Goal: Task Accomplishment & Management: Manage account settings

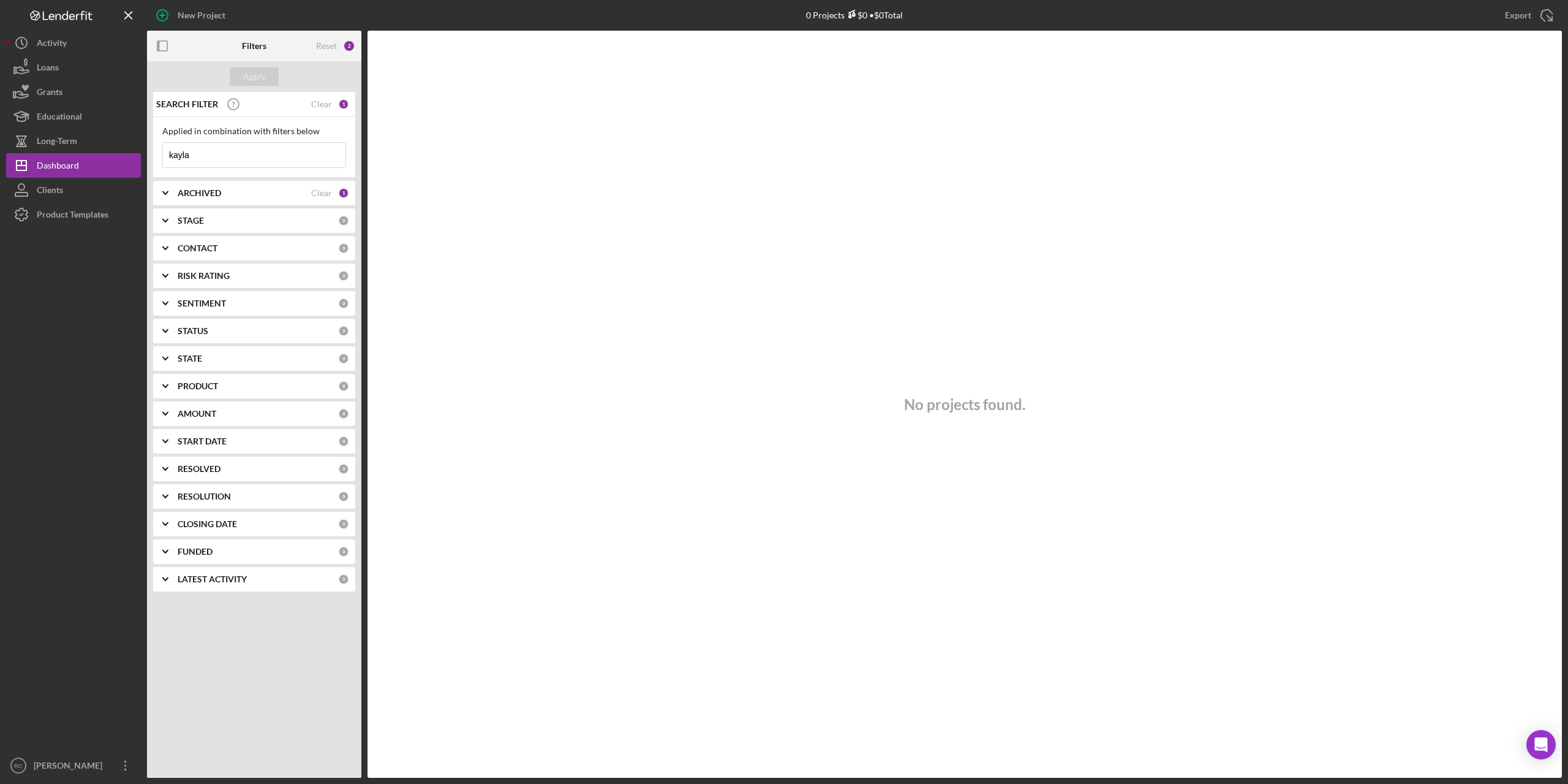
click at [215, 149] on input "kayla" at bounding box center [254, 155] width 183 height 24
type input "k"
type input "a"
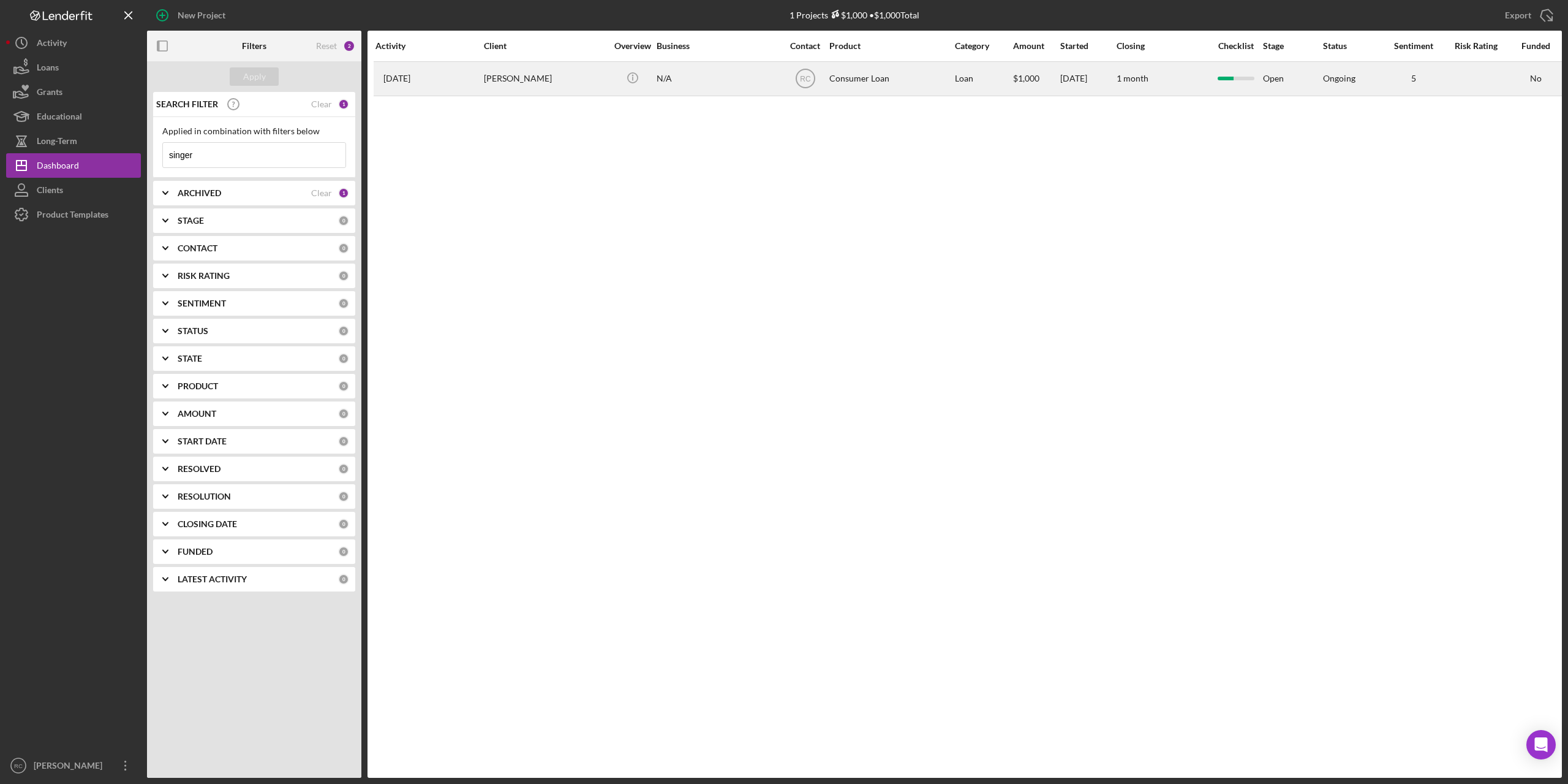
type input "singer"
click at [517, 76] on div "[PERSON_NAME]" at bounding box center [545, 78] width 122 height 33
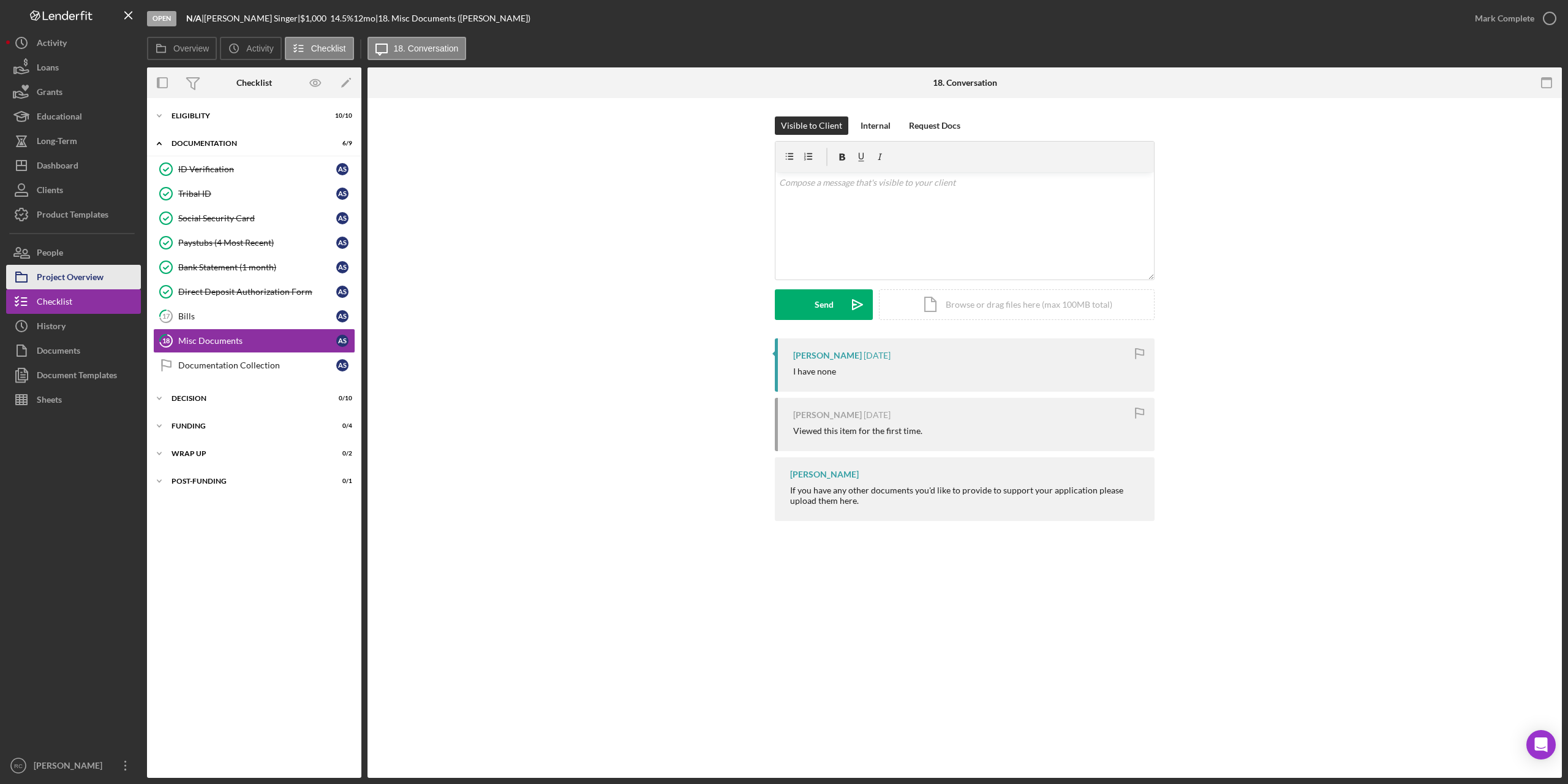
click at [84, 280] on div "Project Overview" at bounding box center [70, 279] width 67 height 27
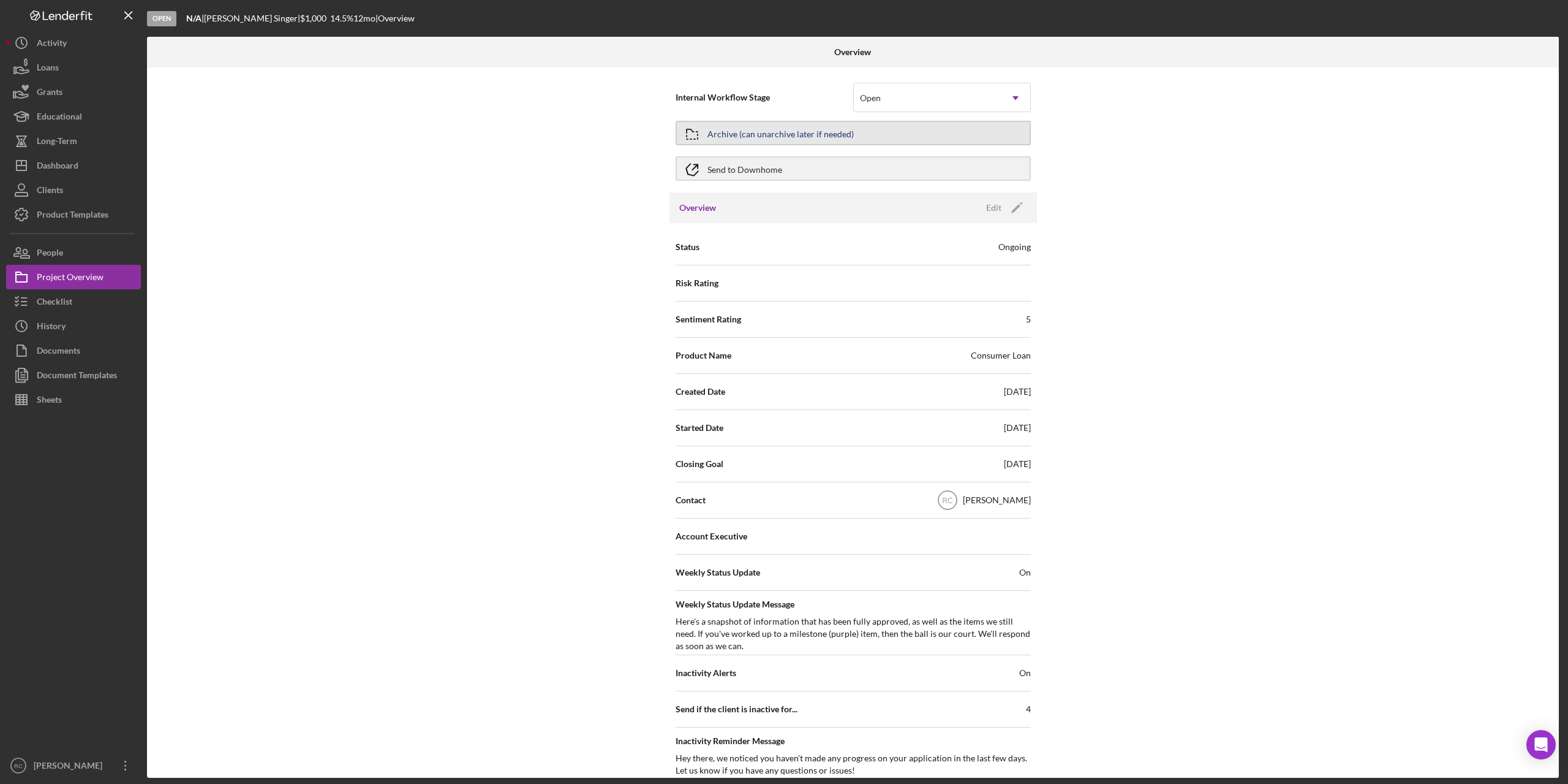
click at [787, 135] on div "Archive (can unarchive later if needed)" at bounding box center [781, 133] width 146 height 22
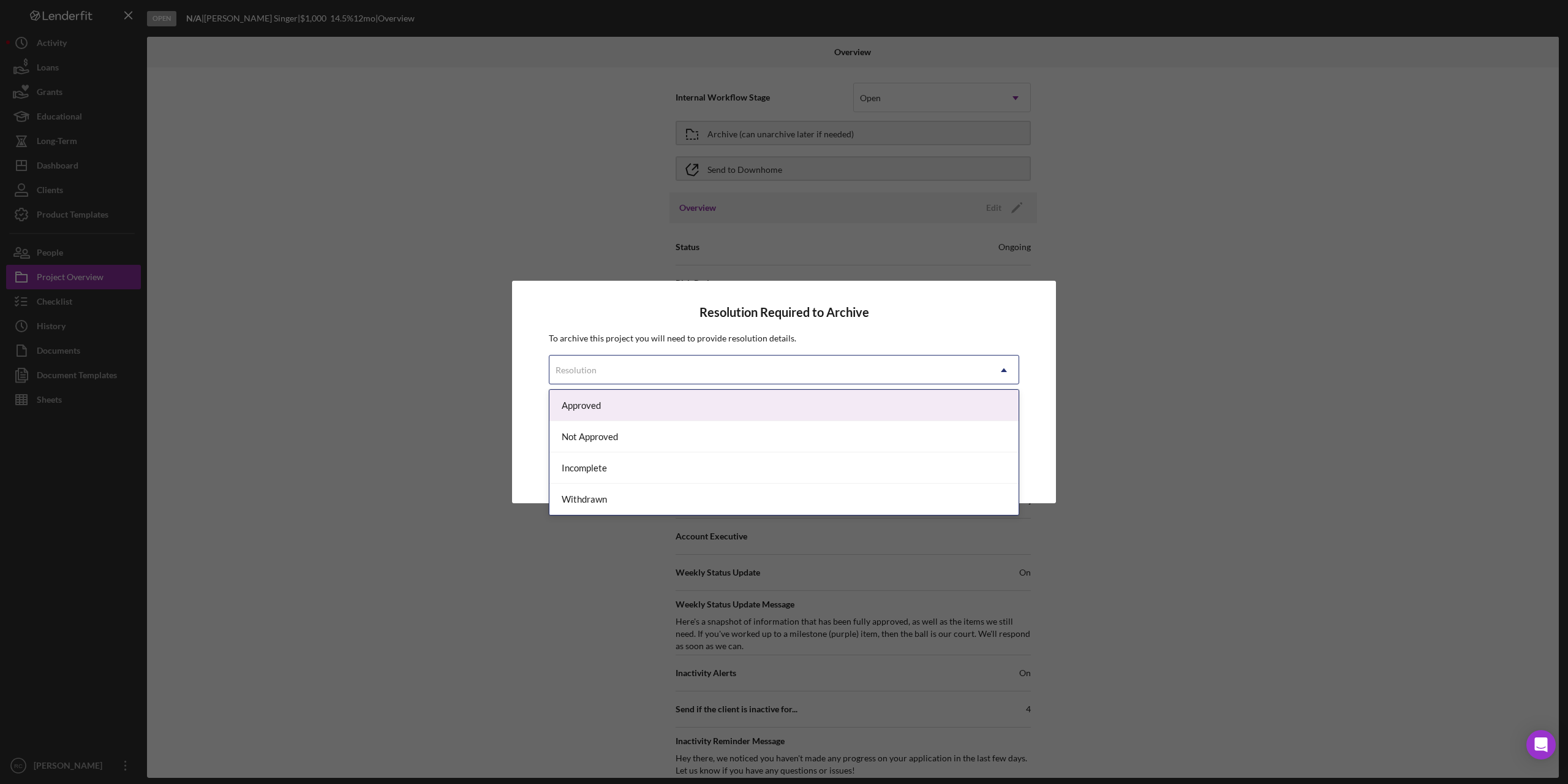
click at [834, 373] on div "Resolution" at bounding box center [769, 370] width 440 height 28
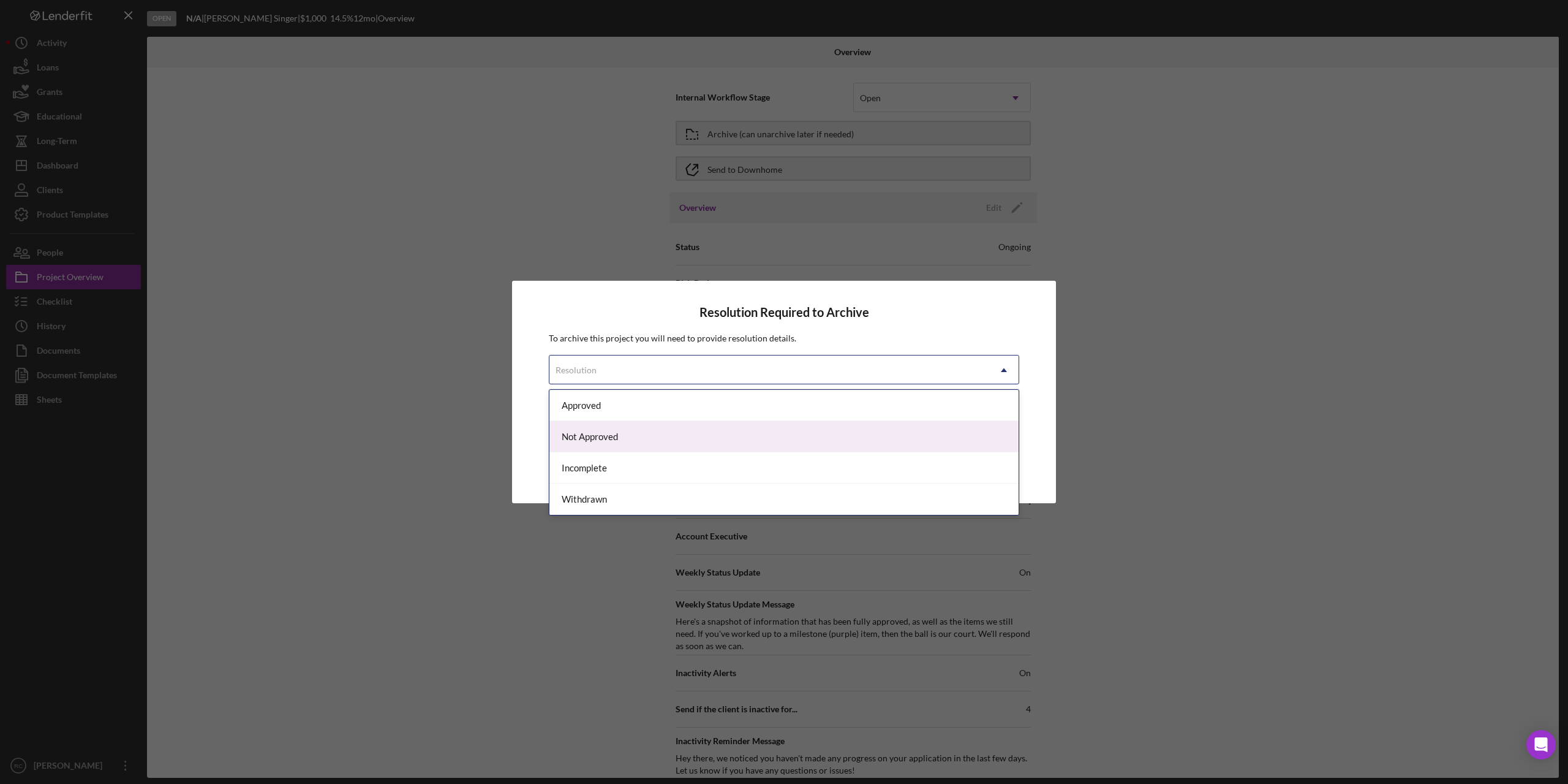
click at [778, 445] on div "Not Approved" at bounding box center [784, 436] width 470 height 31
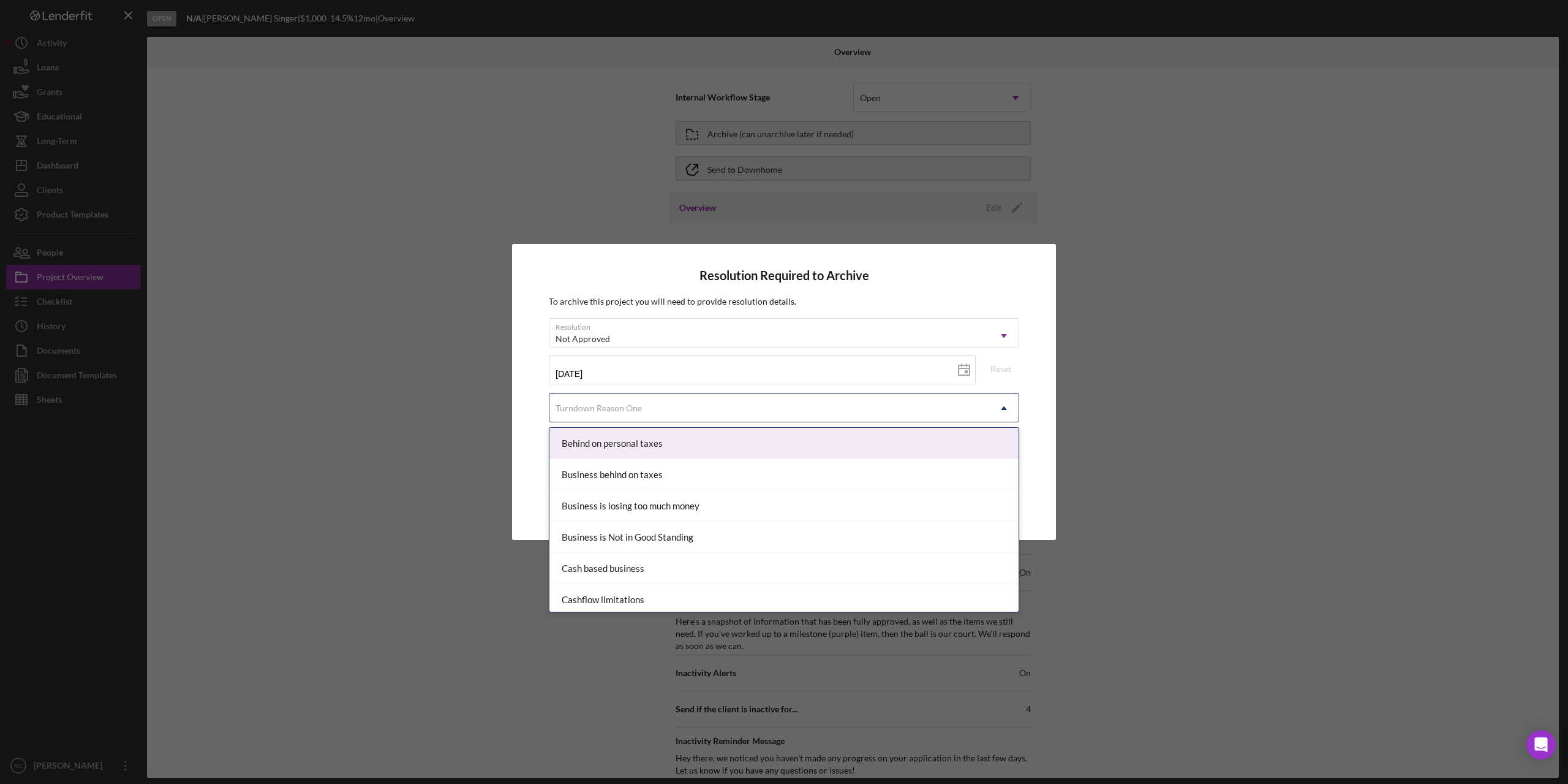
click at [734, 411] on div "Turndown Reason One" at bounding box center [769, 408] width 440 height 28
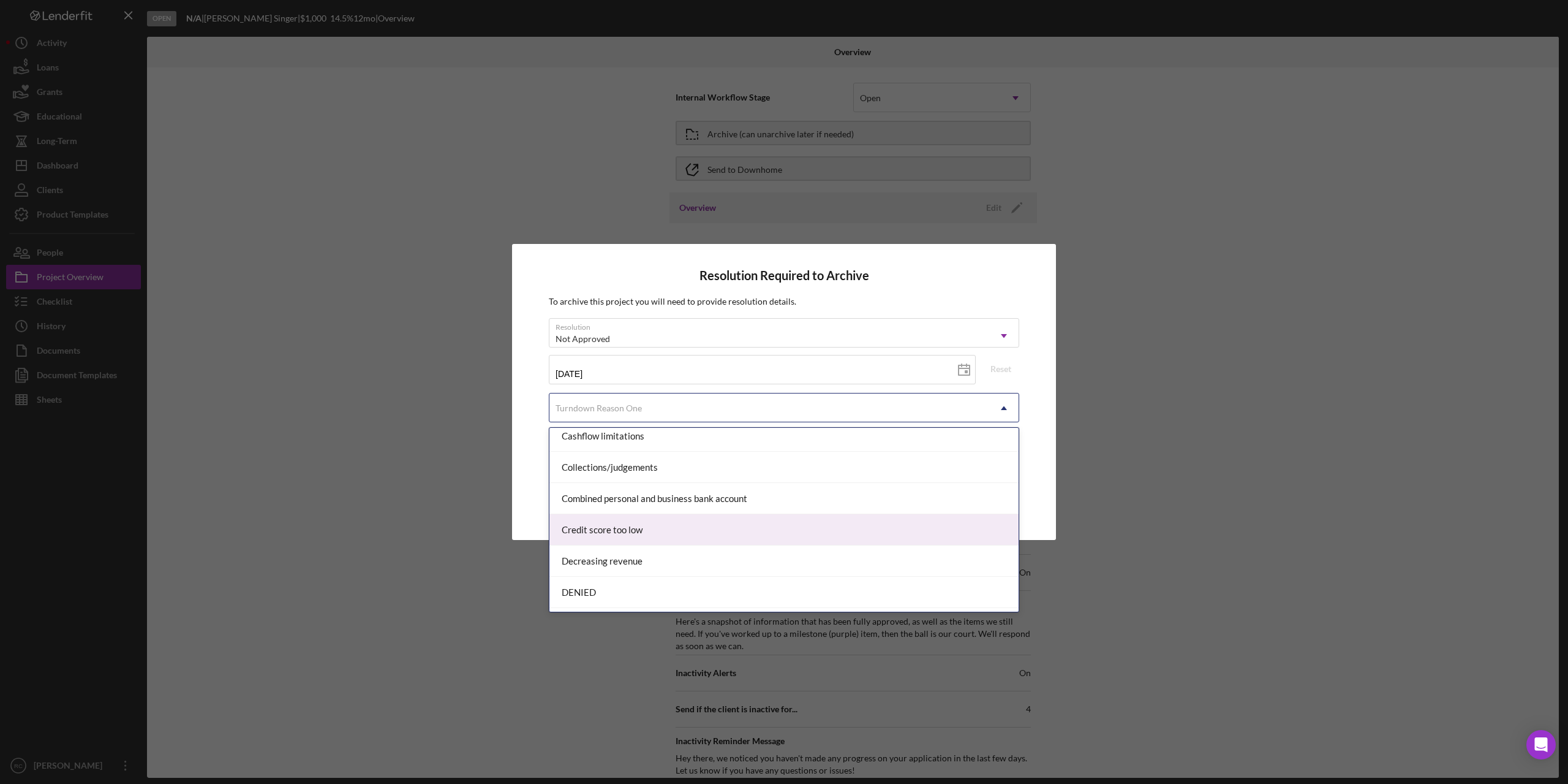
scroll to position [245, 0]
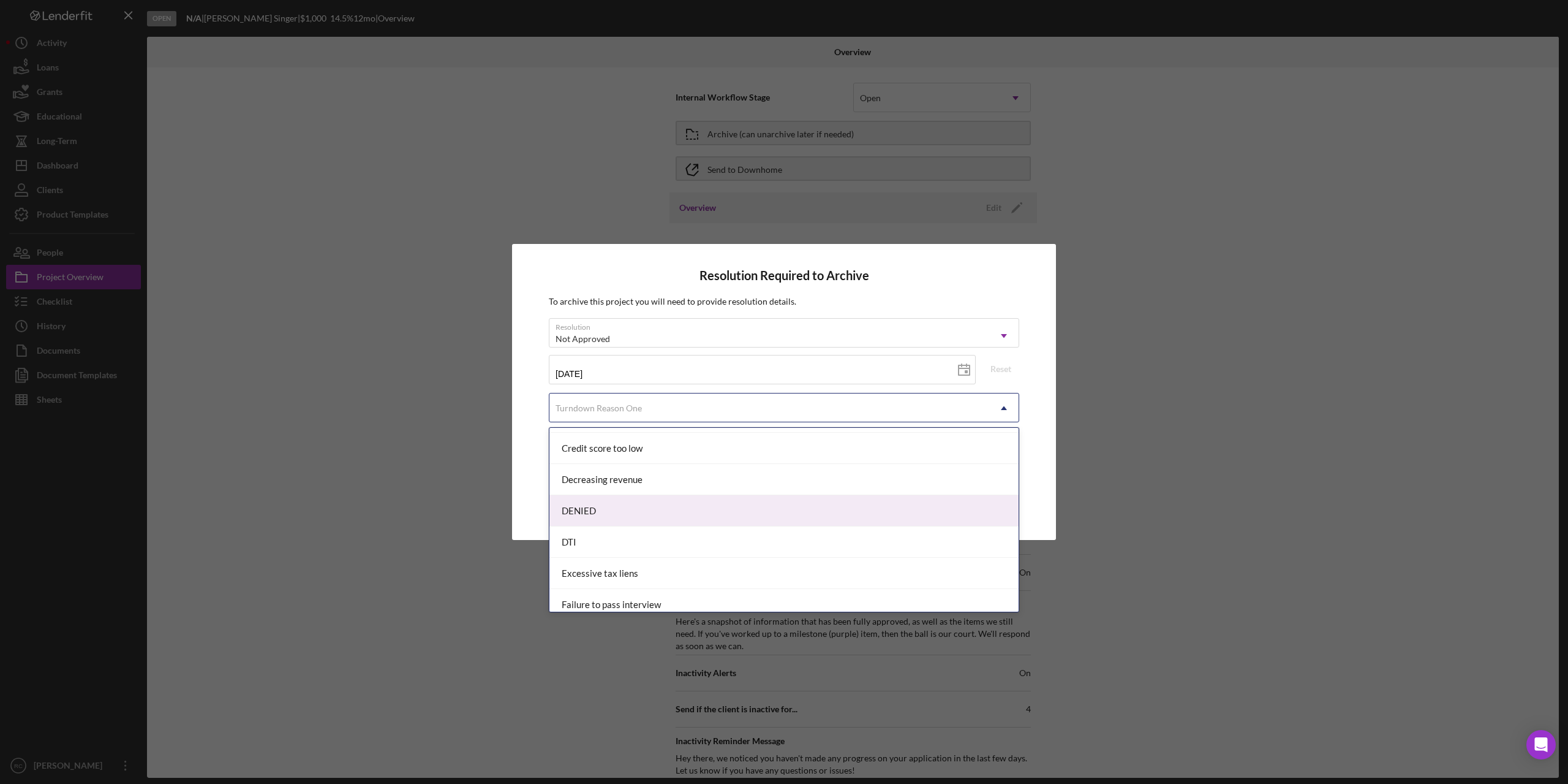
click at [683, 515] on div "DENIED" at bounding box center [784, 510] width 470 height 31
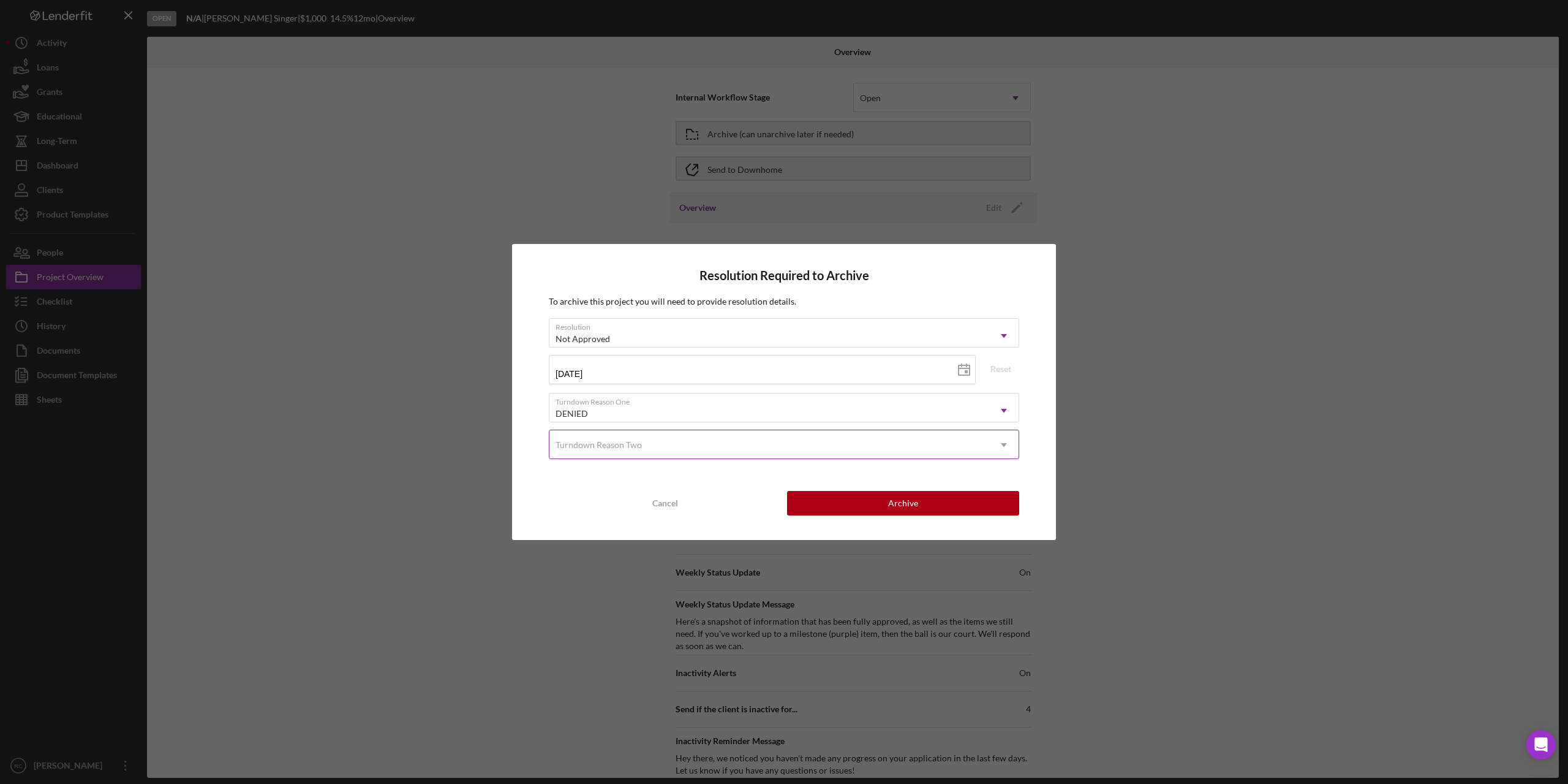
click at [841, 447] on div "Turndown Reason Two" at bounding box center [769, 445] width 440 height 28
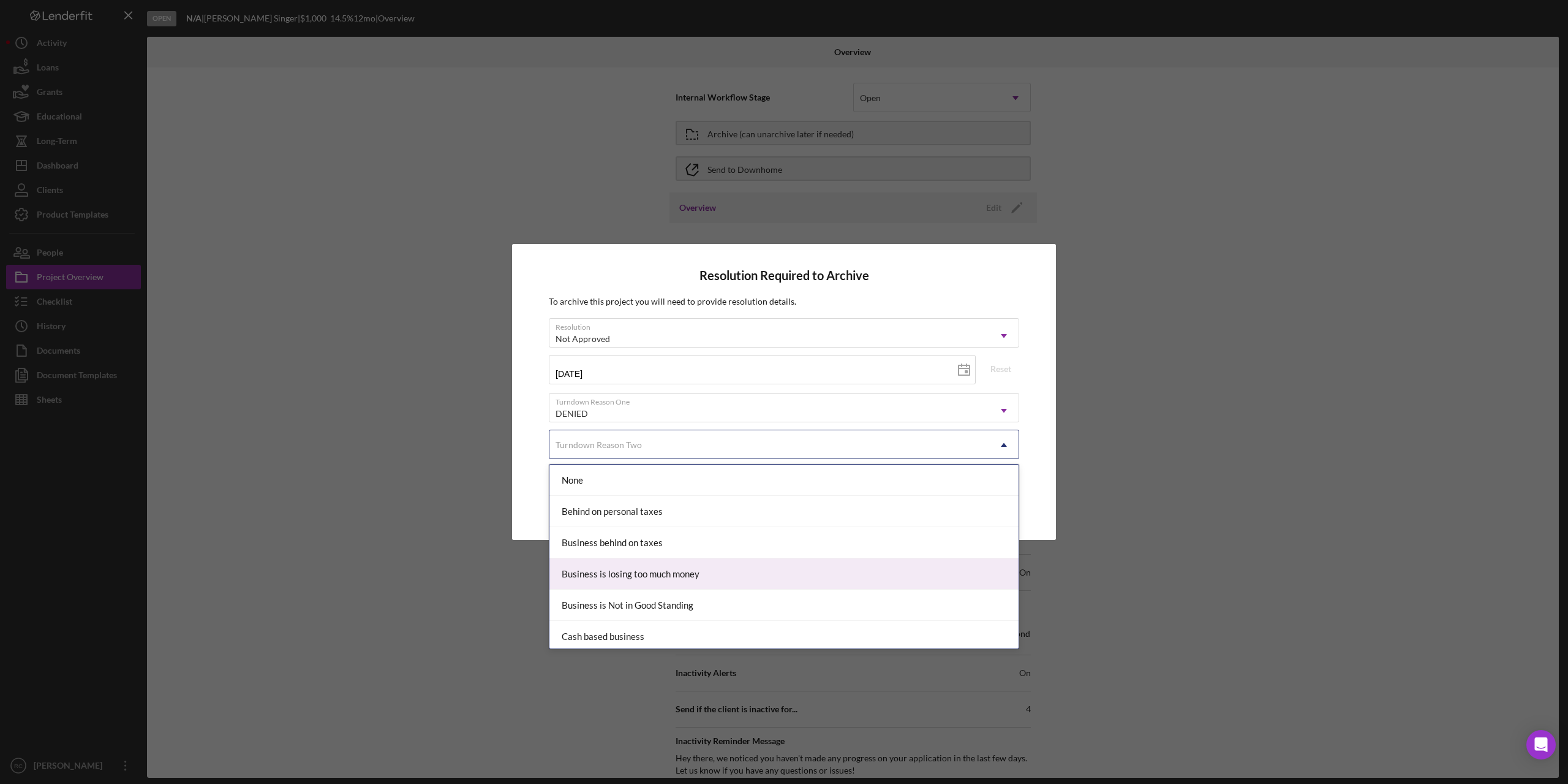
scroll to position [164, 0]
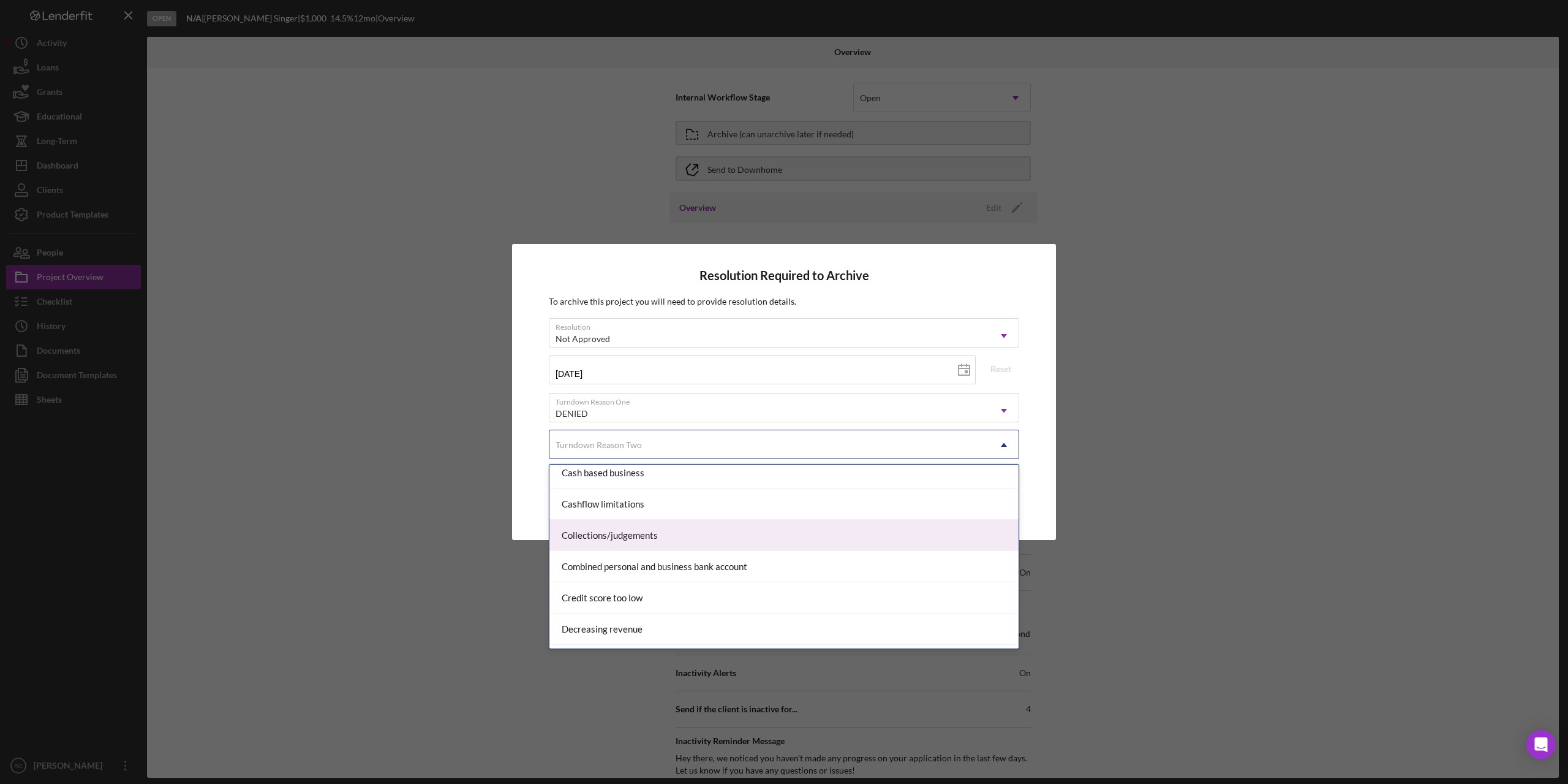
click at [767, 532] on div "Collections/judgements" at bounding box center [784, 535] width 470 height 31
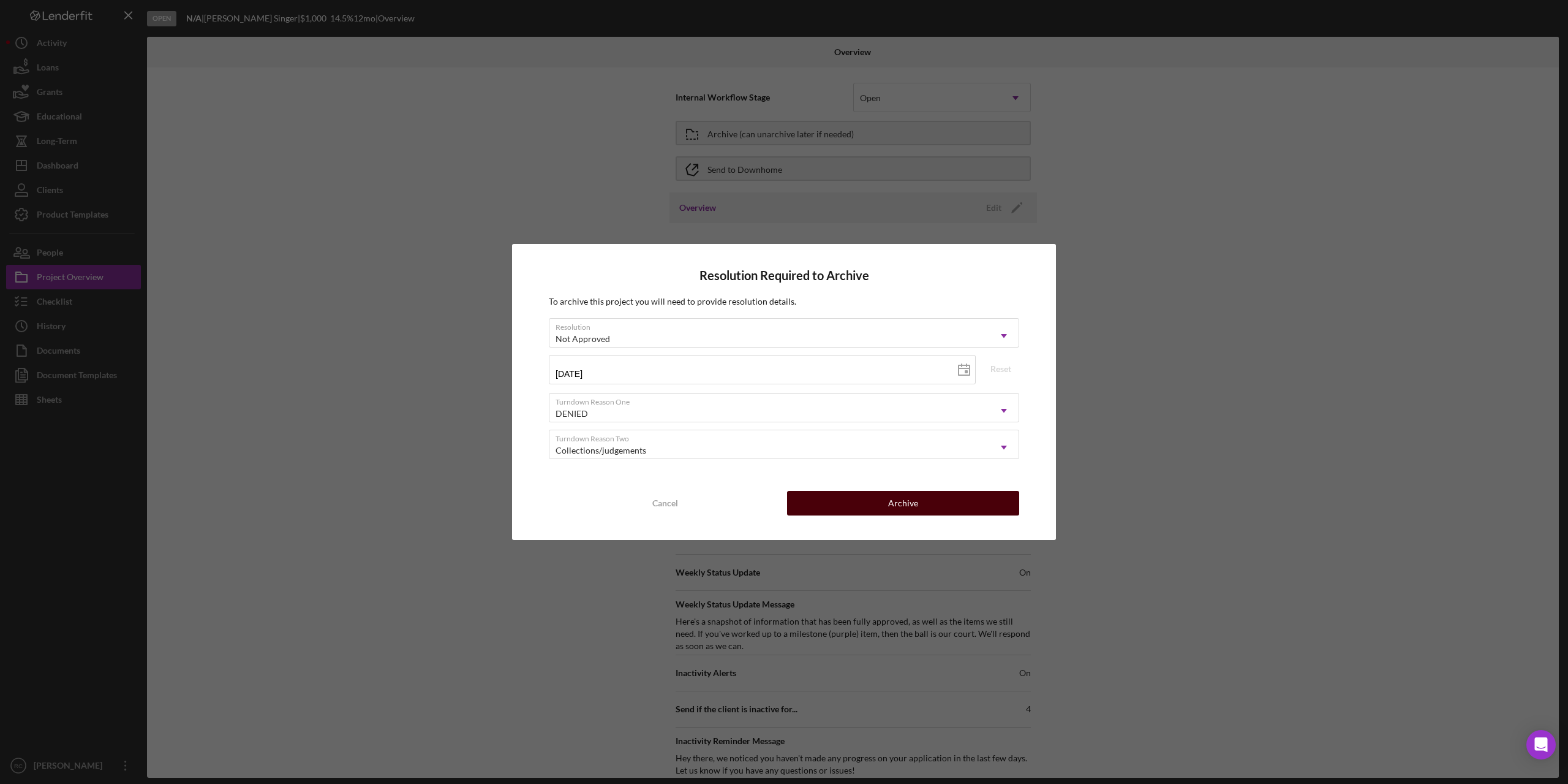
click at [907, 502] on div "Archive" at bounding box center [903, 503] width 30 height 24
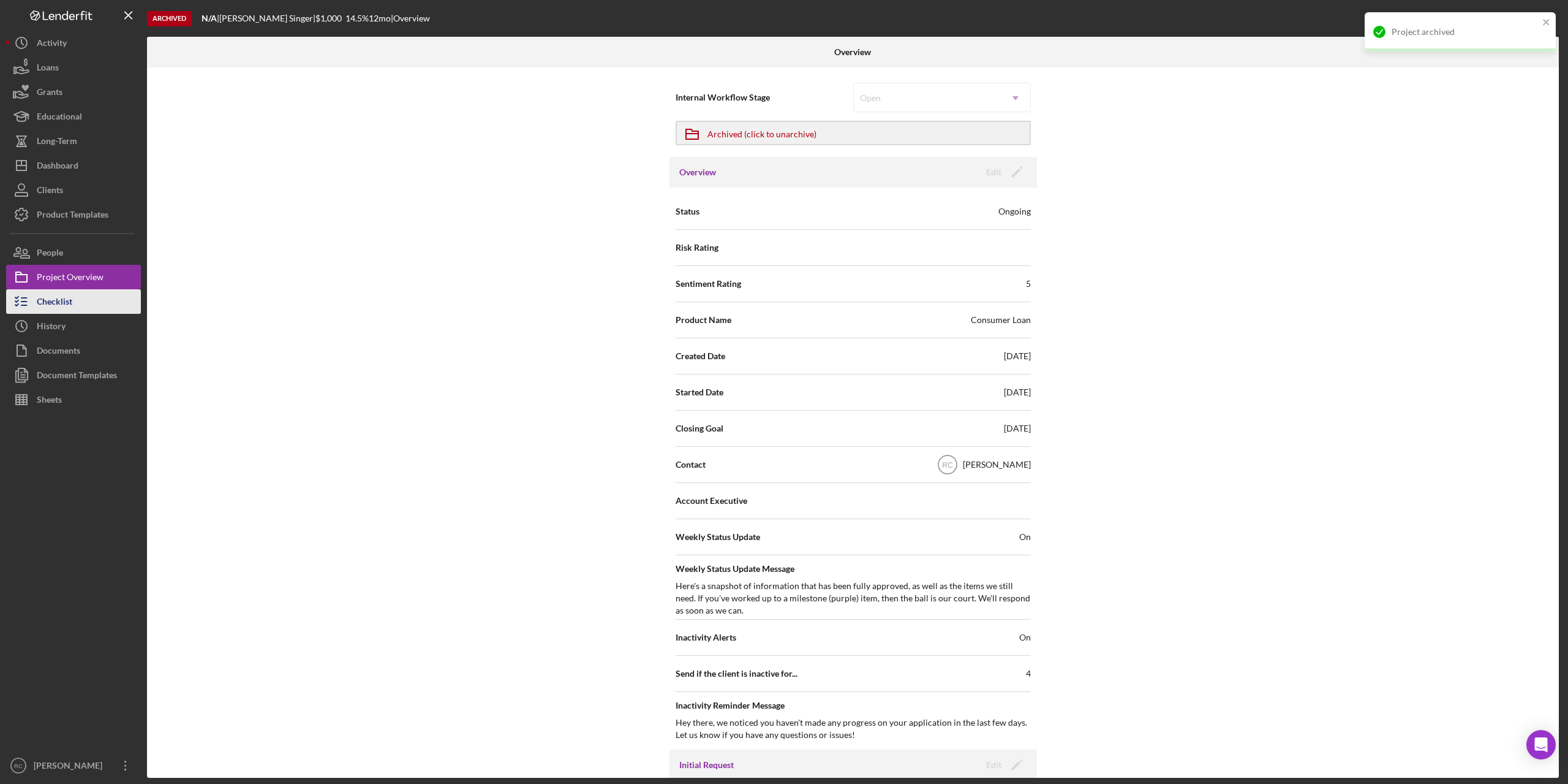
click at [49, 298] on div "Checklist" at bounding box center [54, 303] width 36 height 27
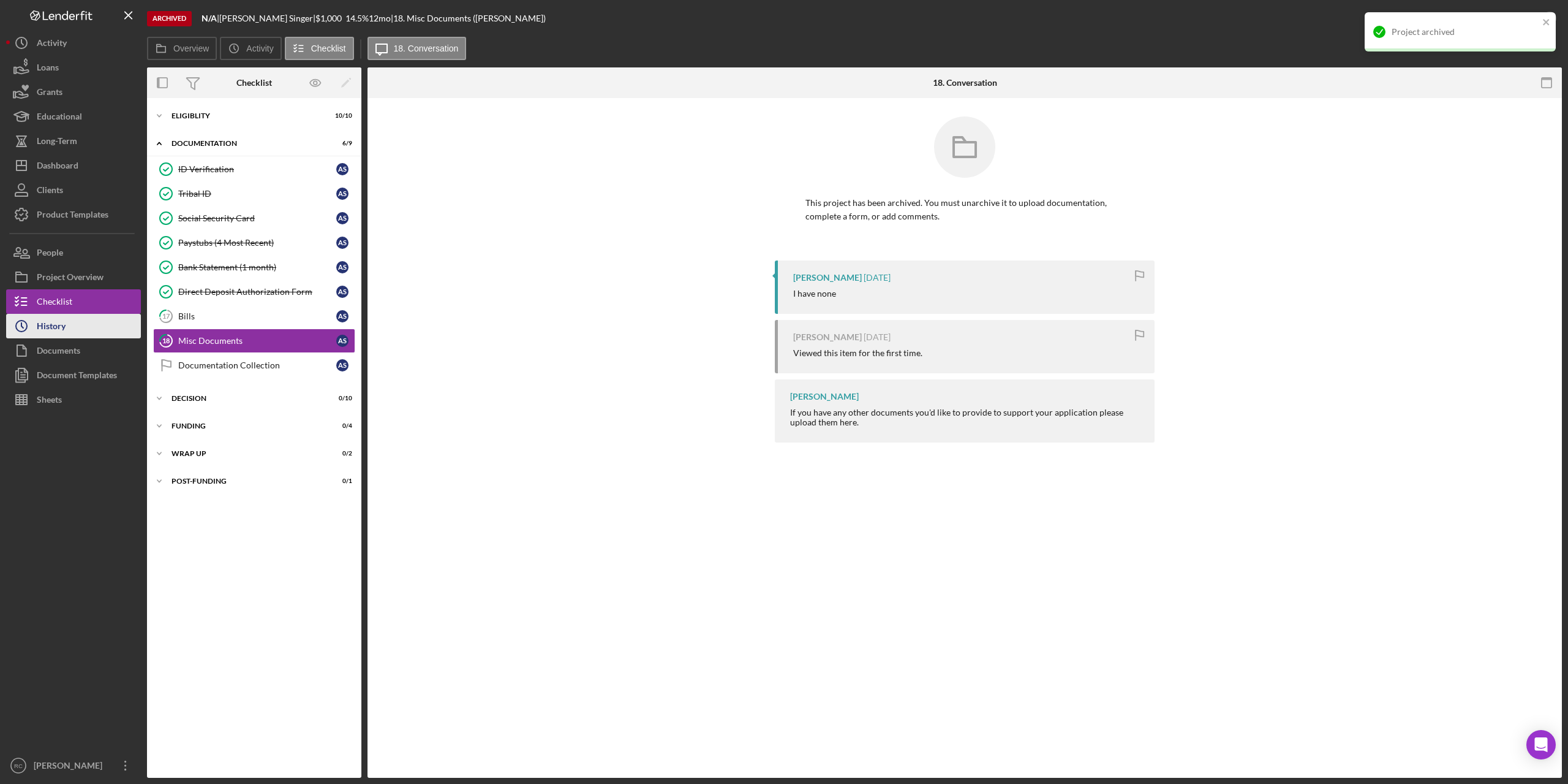
click at [52, 316] on div "History" at bounding box center [51, 327] width 29 height 27
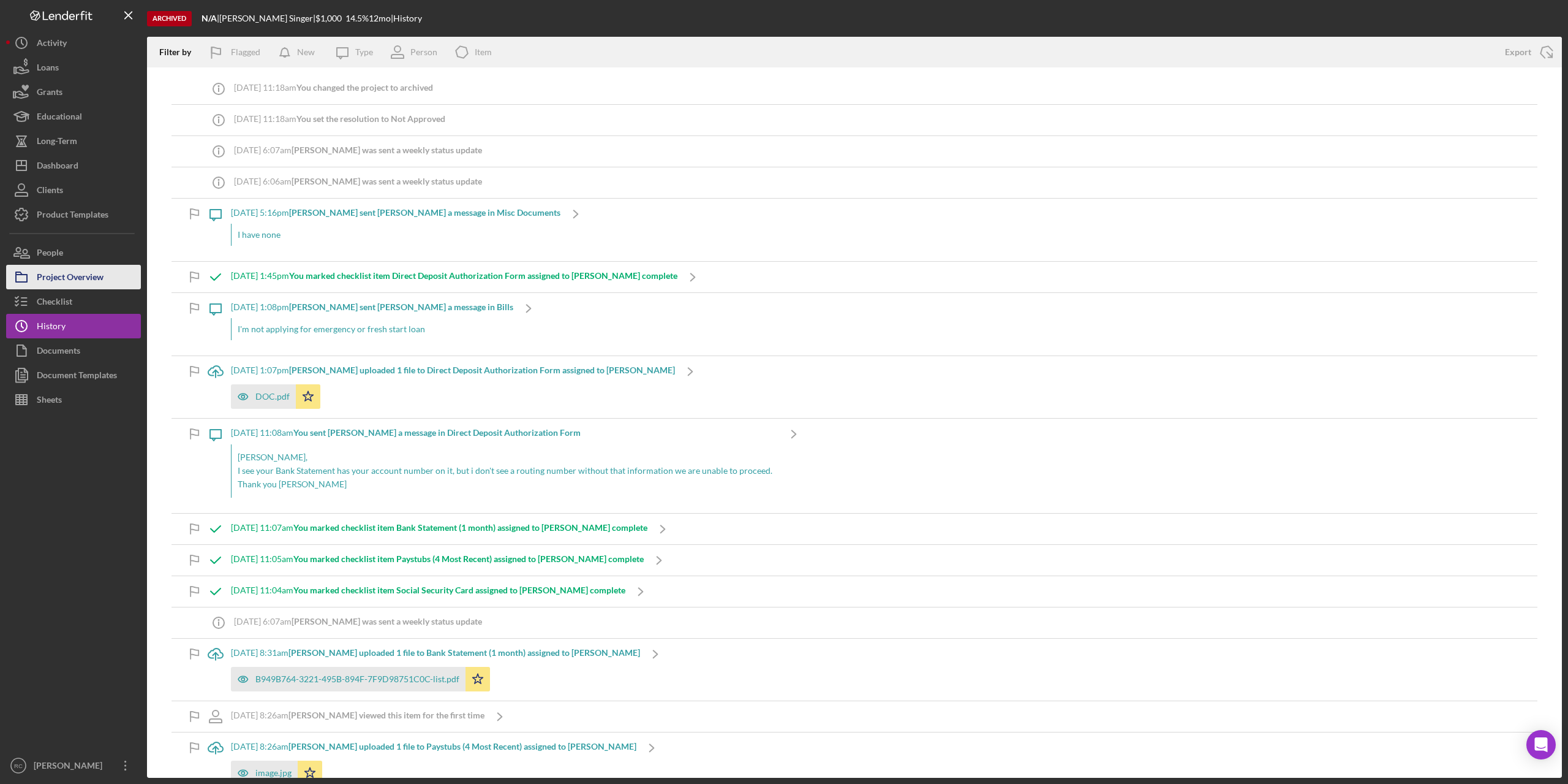
click at [61, 276] on div "Project Overview" at bounding box center [70, 279] width 67 height 27
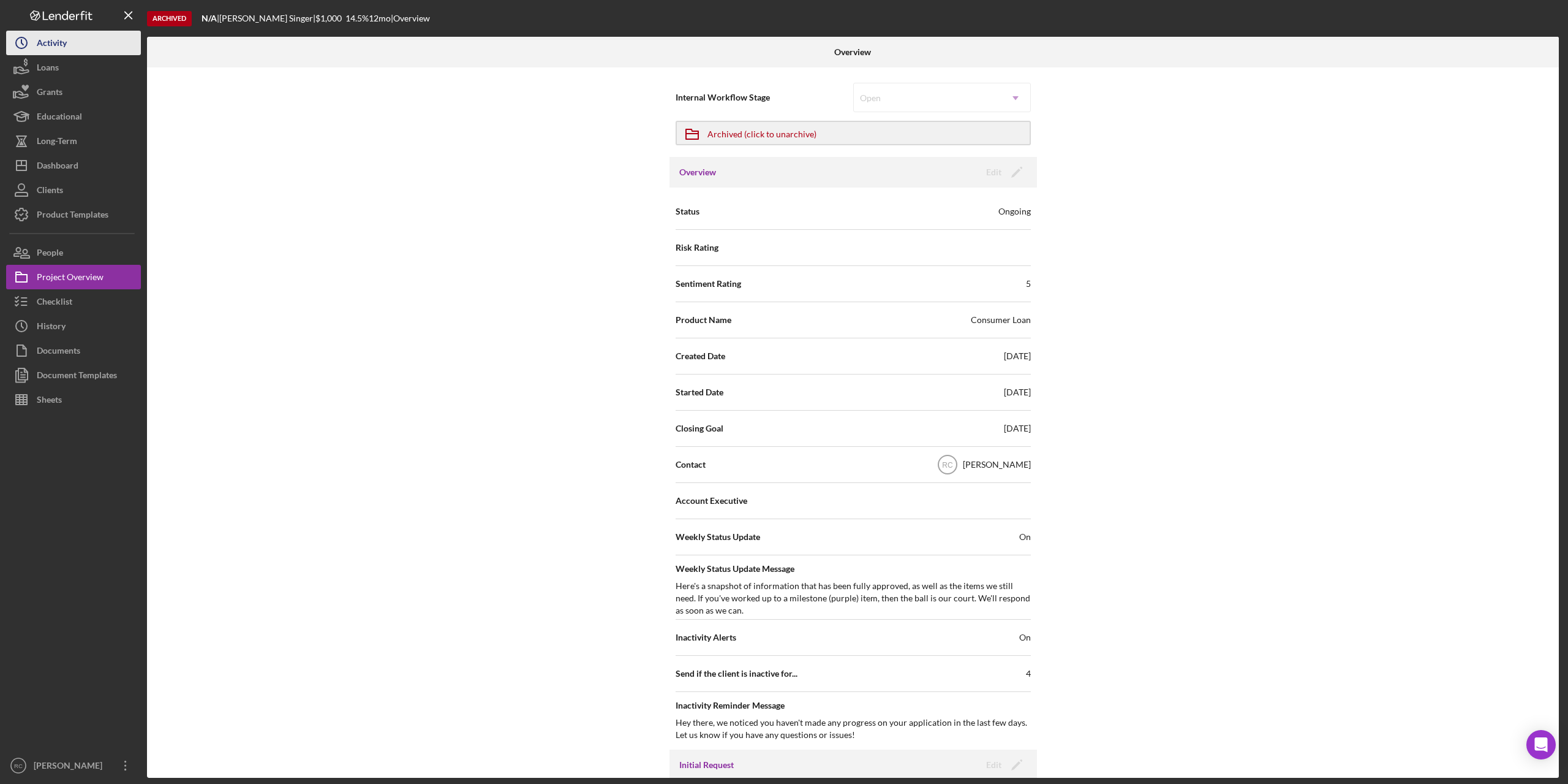
click at [52, 43] on div "Activity" at bounding box center [52, 44] width 30 height 27
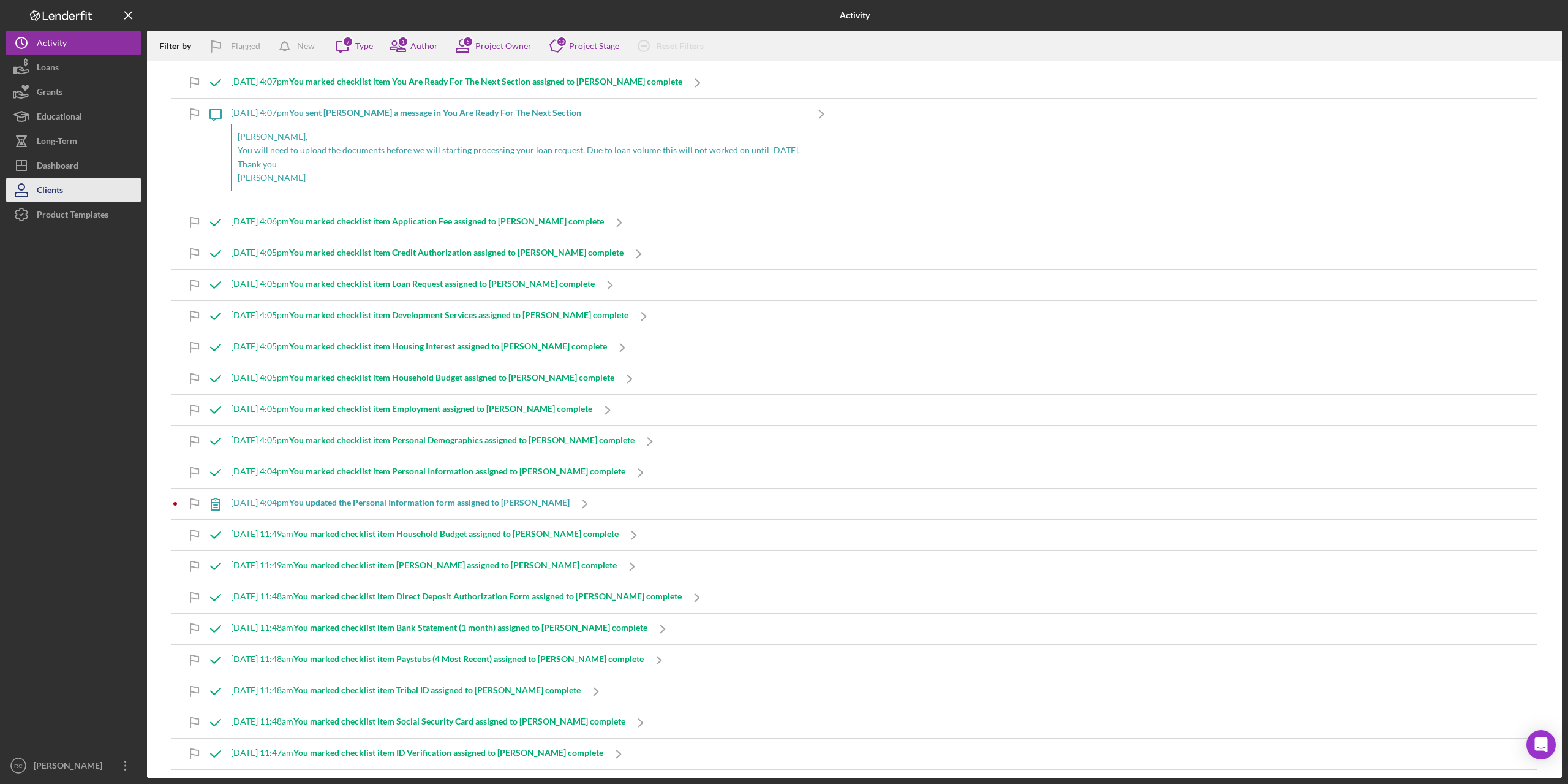
click at [55, 186] on div "Clients" at bounding box center [49, 191] width 27 height 27
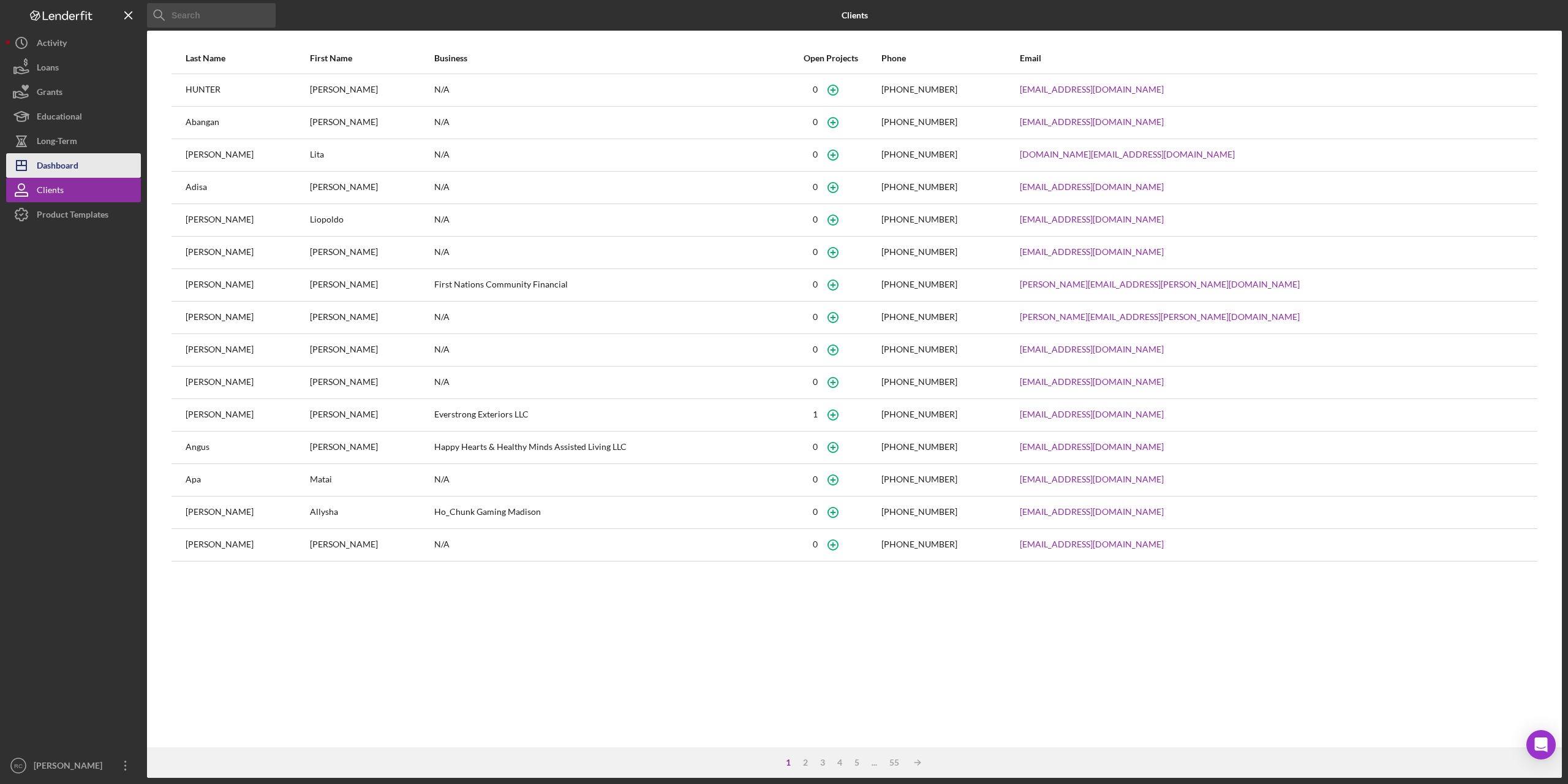
click at [55, 159] on div "Dashboard" at bounding box center [57, 167] width 42 height 27
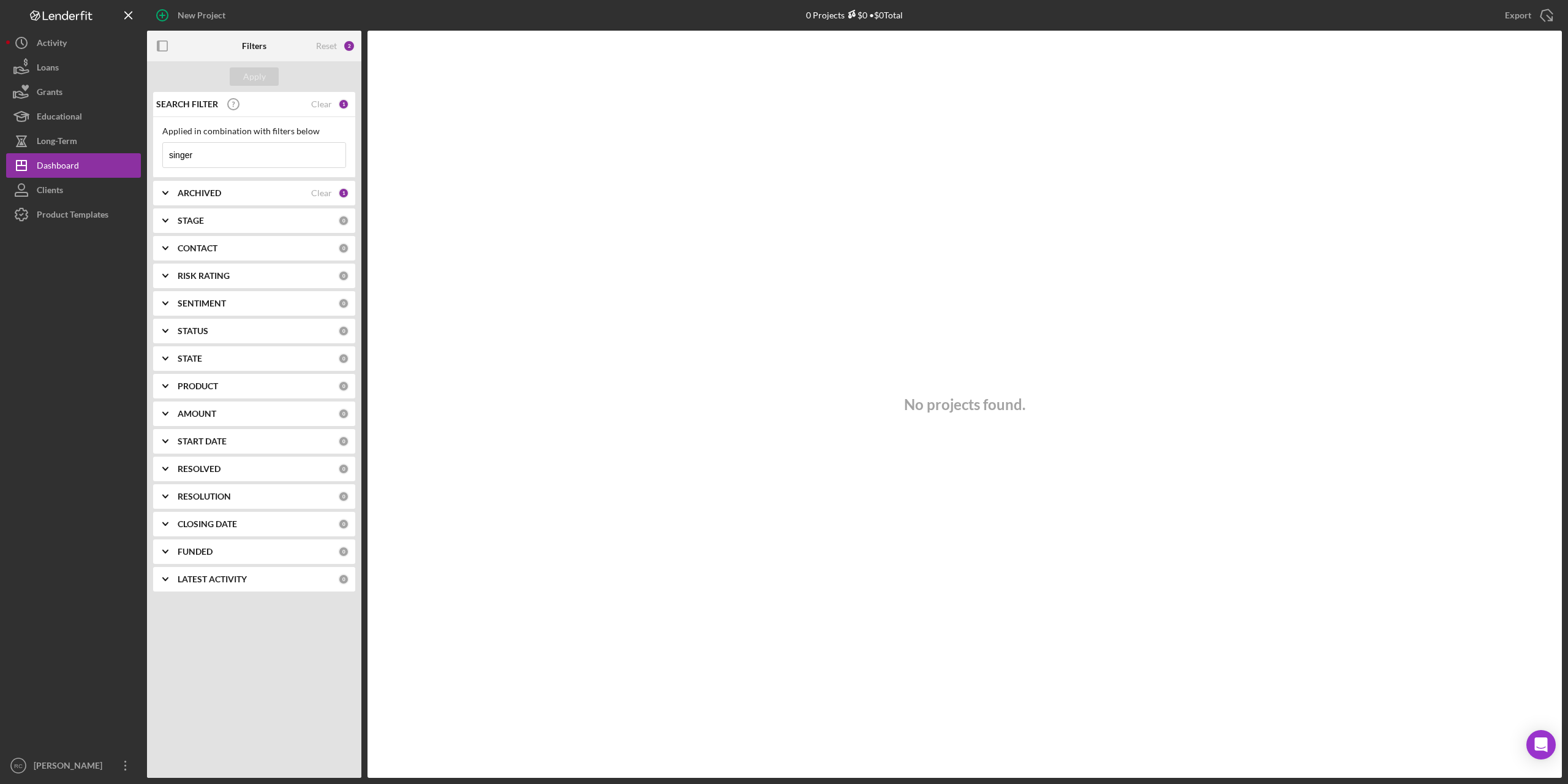
click at [204, 157] on input "singer" at bounding box center [254, 155] width 183 height 24
type input "s"
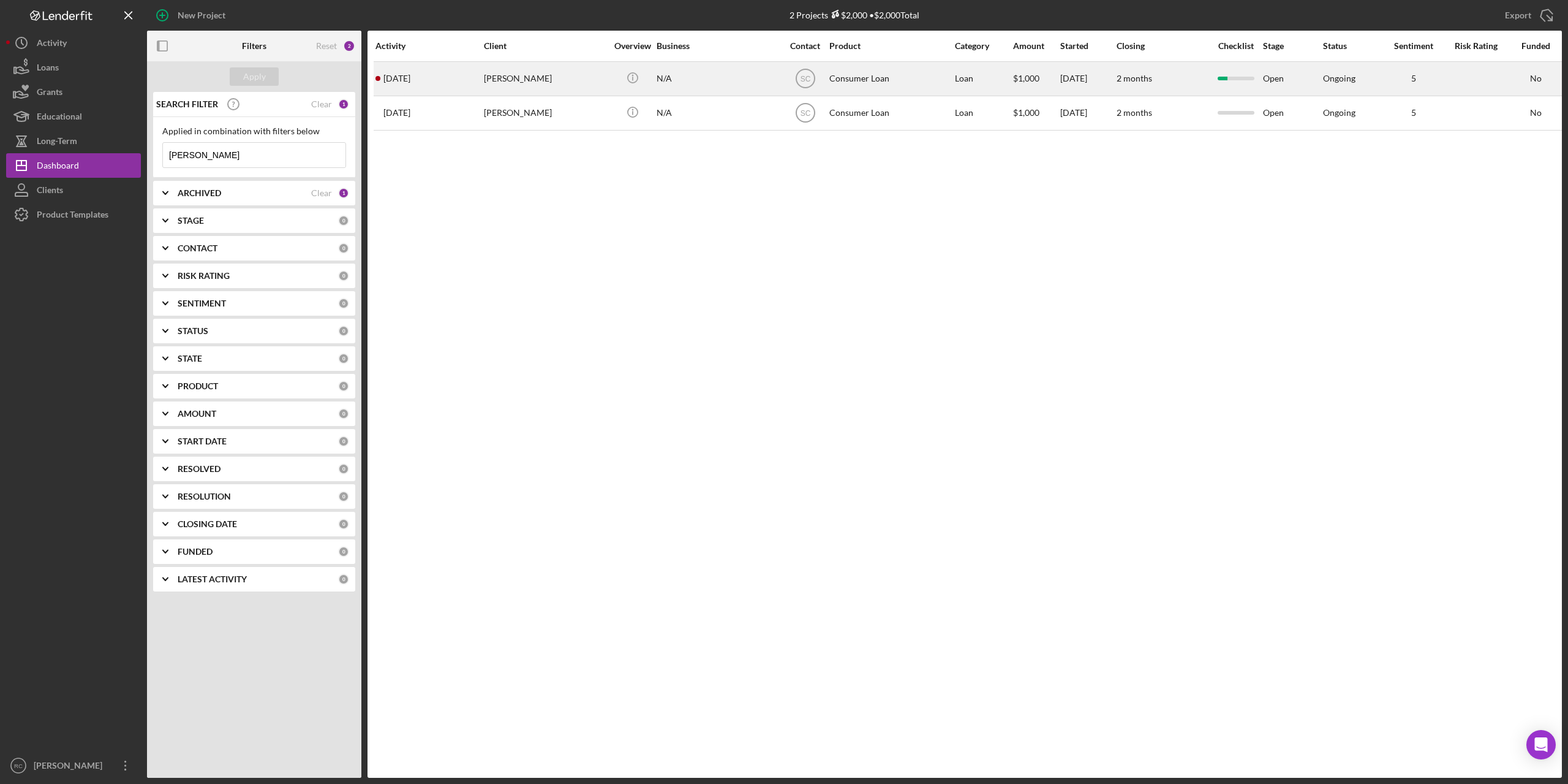
type input "[PERSON_NAME]"
click at [526, 79] on div "[PERSON_NAME]" at bounding box center [545, 78] width 122 height 33
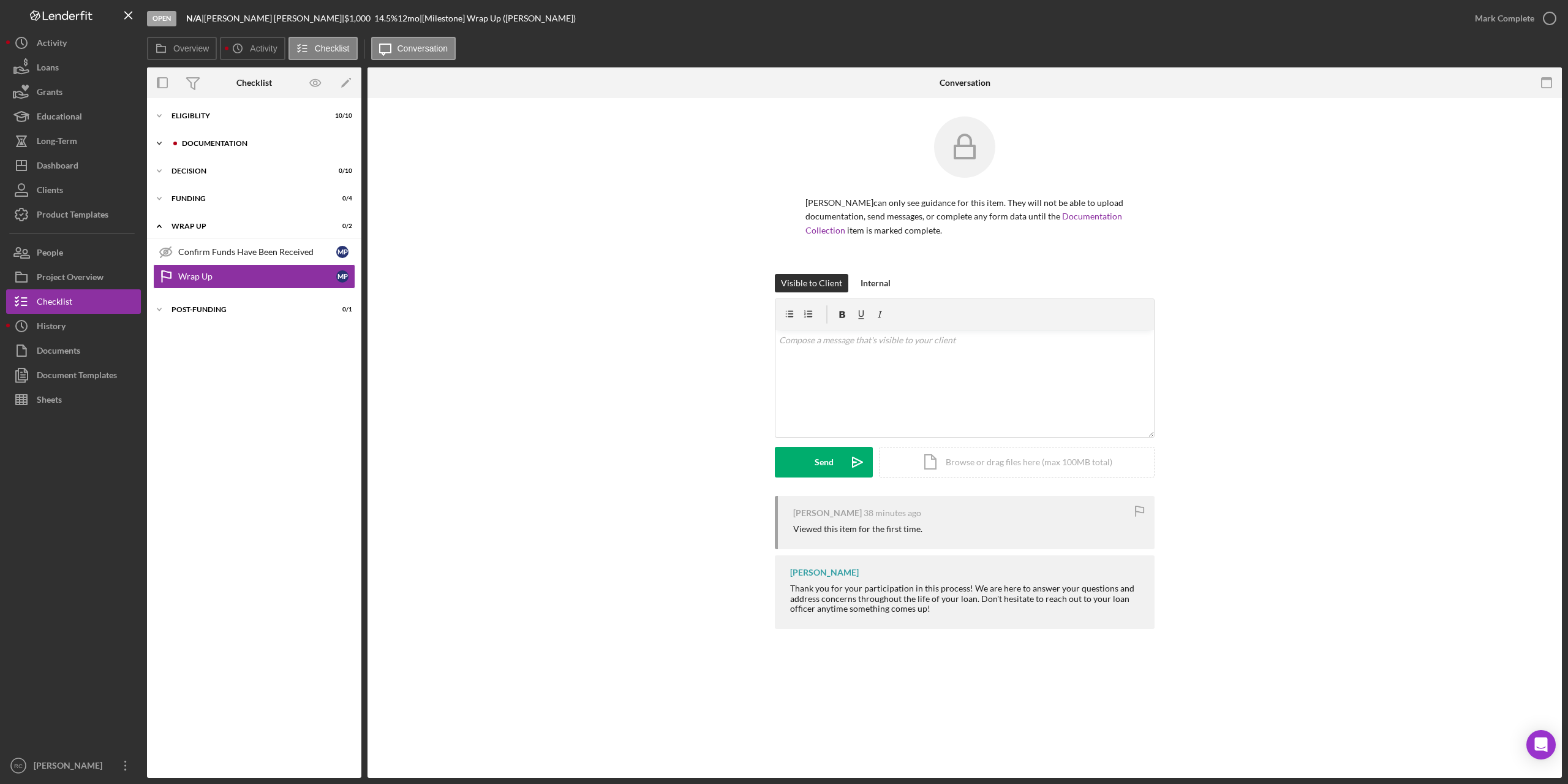
click at [211, 140] on div "Documentation" at bounding box center [264, 143] width 164 height 8
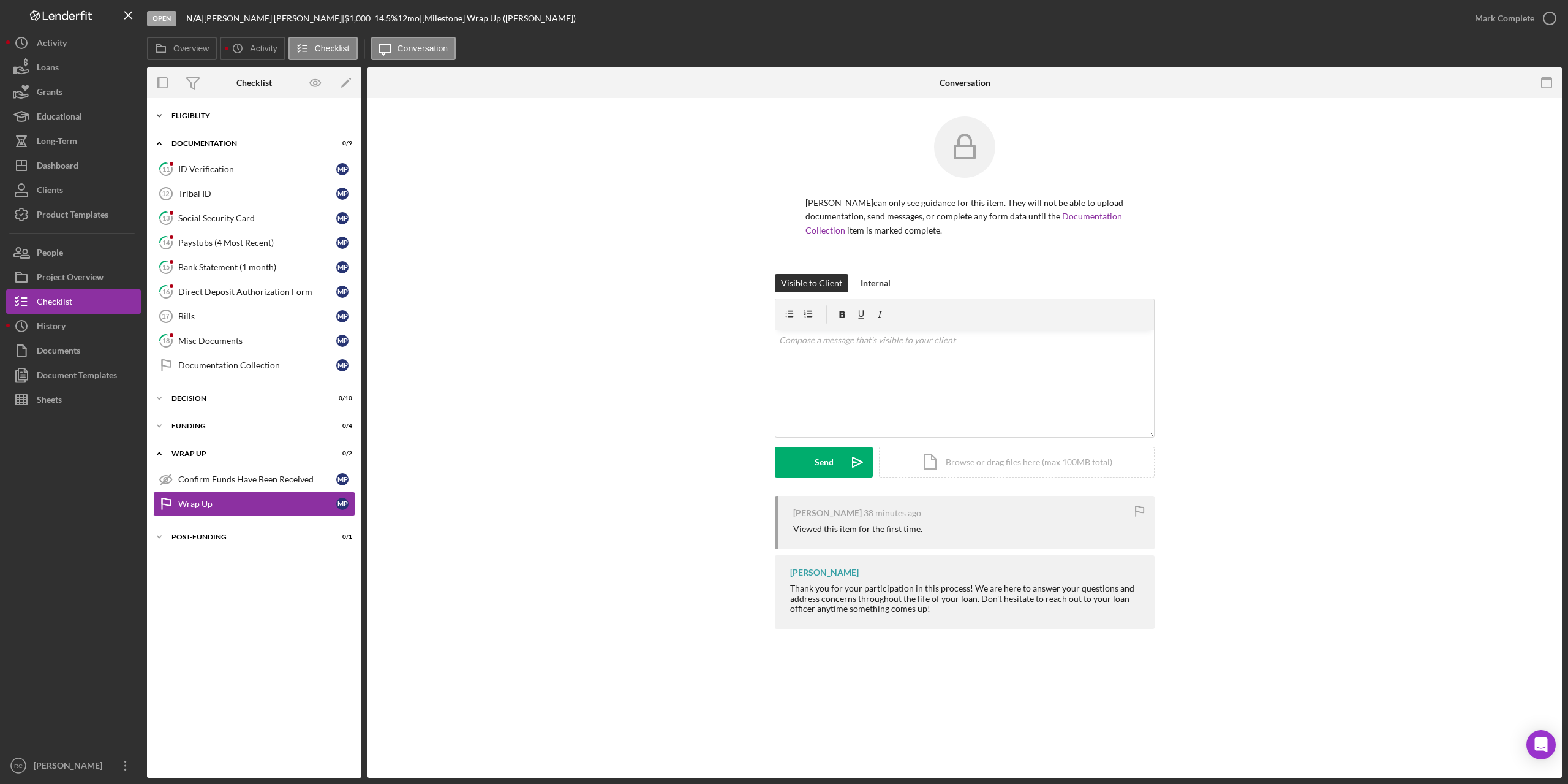
click at [190, 113] on div "Eligiblity" at bounding box center [259, 116] width 174 height 8
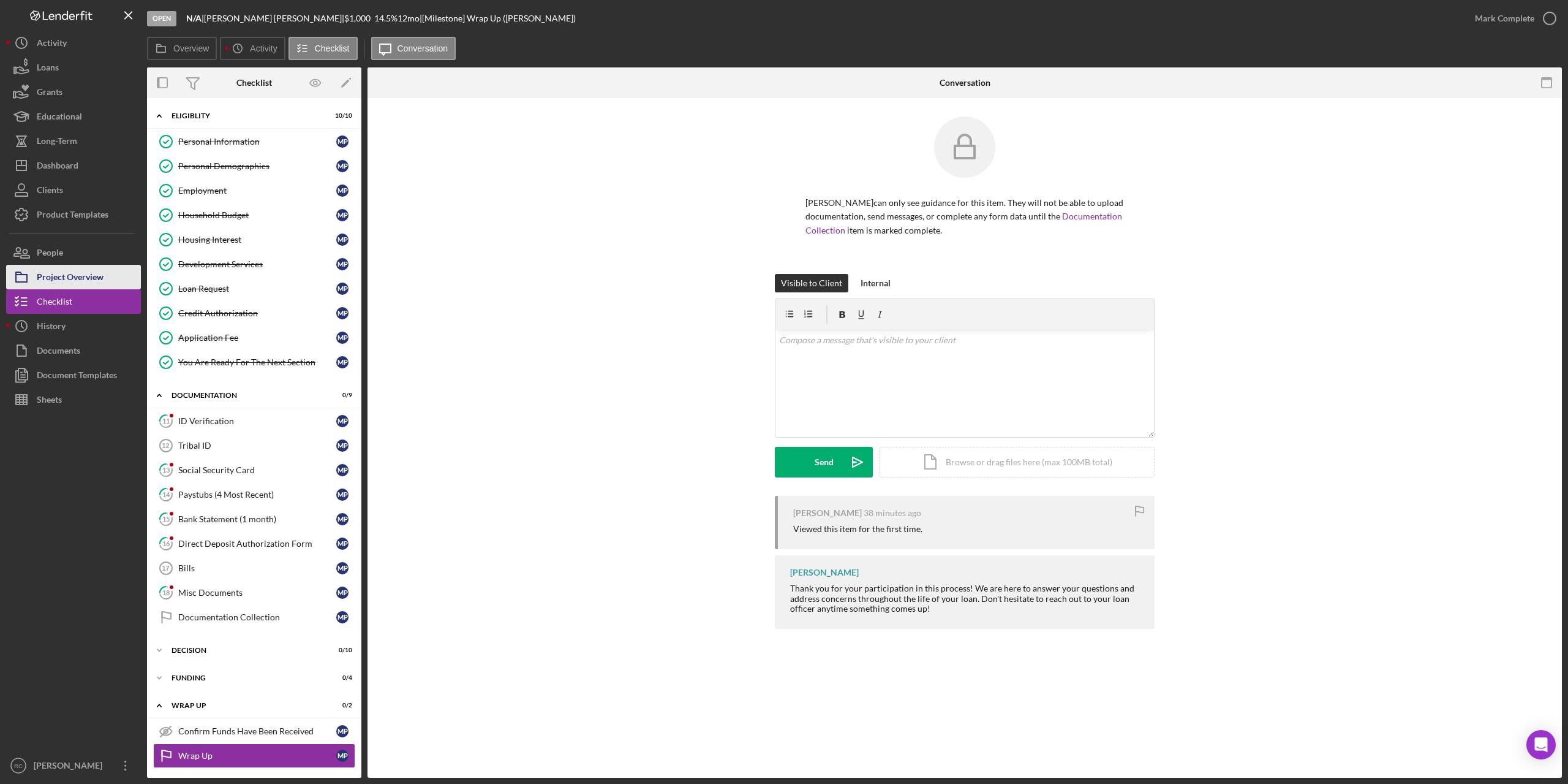
click at [52, 273] on div "Project Overview" at bounding box center [70, 279] width 67 height 27
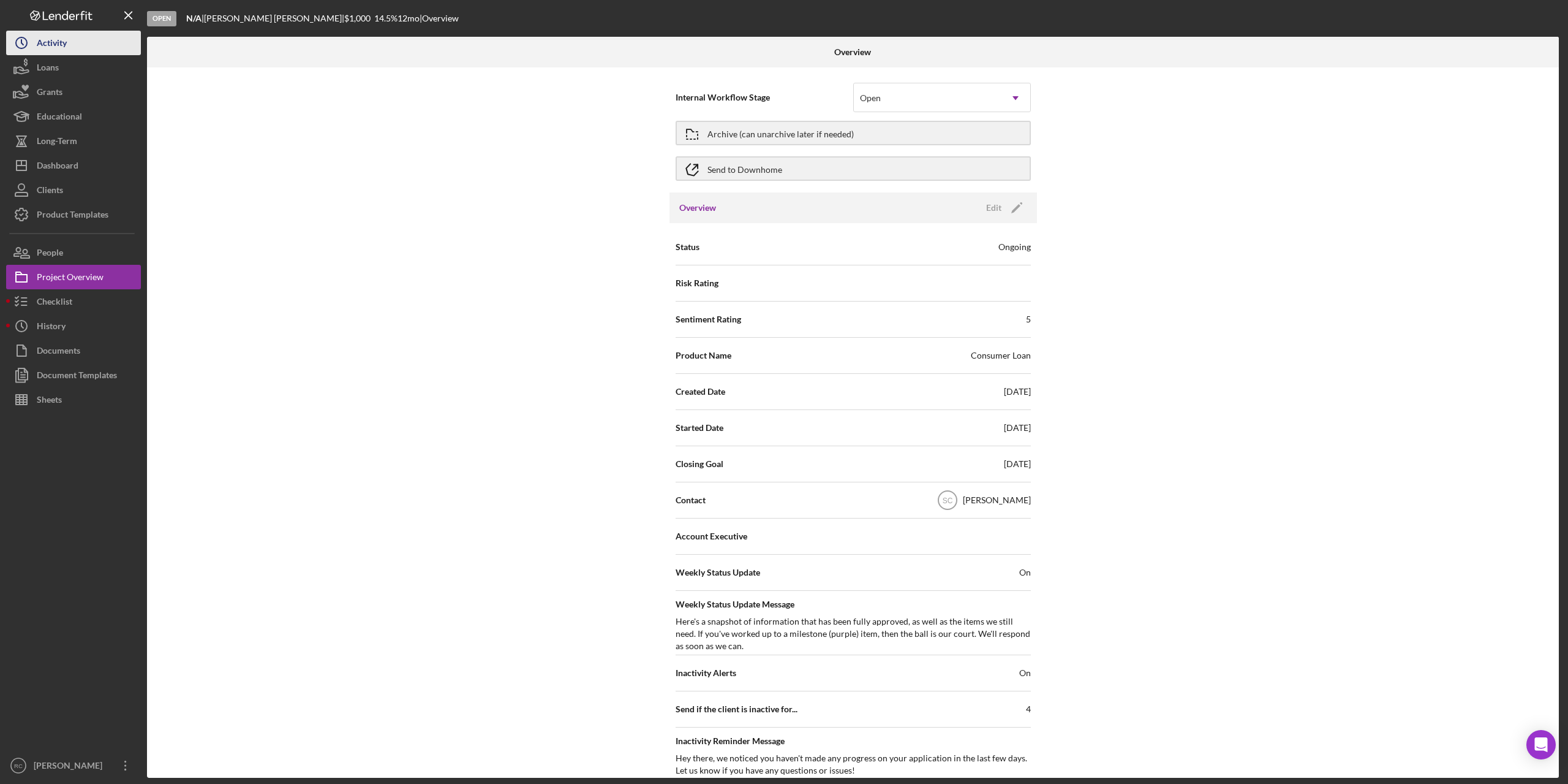
click at [46, 45] on div "Activity" at bounding box center [52, 44] width 30 height 27
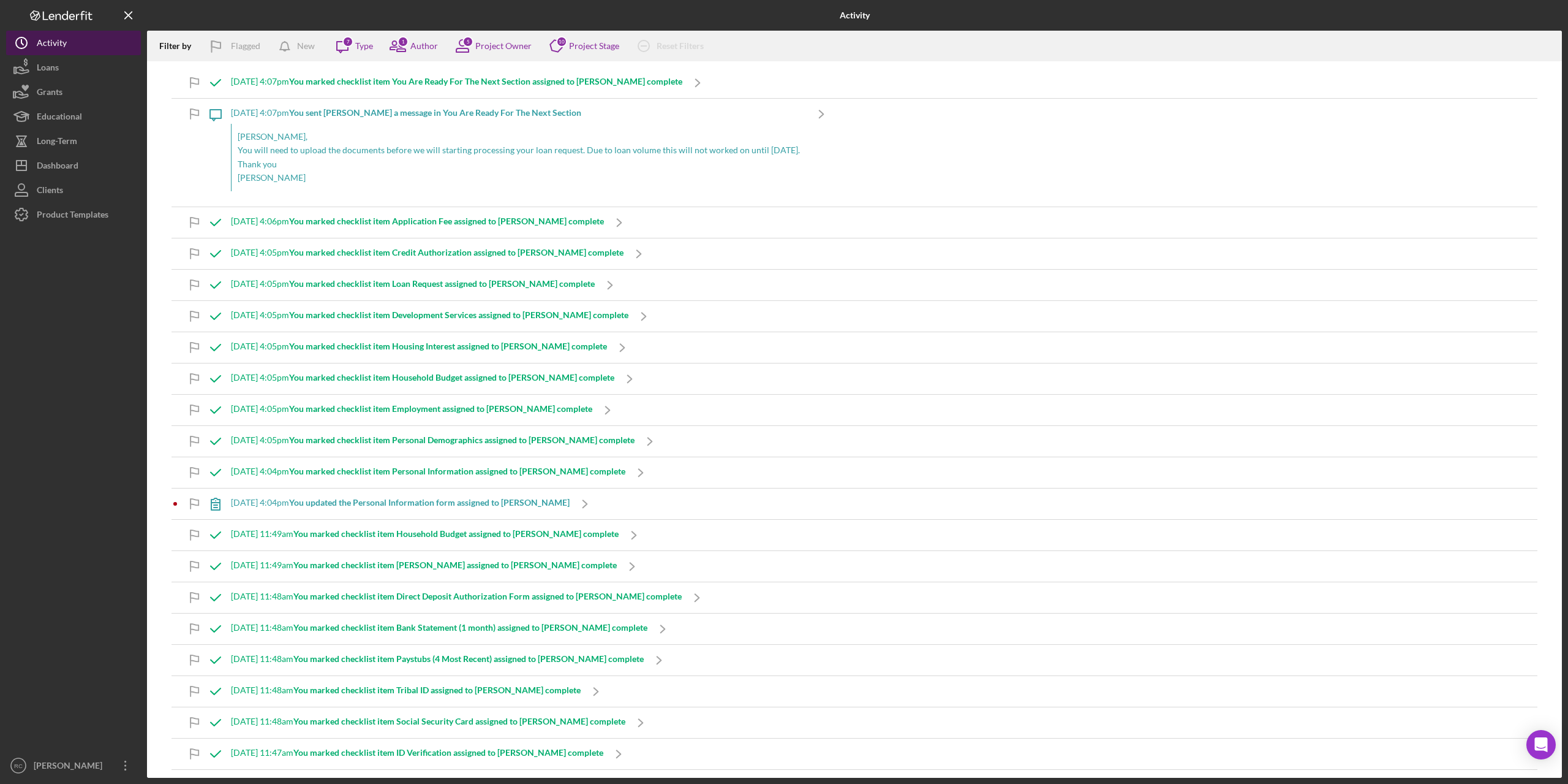
click at [64, 43] on div "Activity" at bounding box center [52, 44] width 30 height 27
click at [60, 172] on div "Dashboard" at bounding box center [57, 167] width 42 height 27
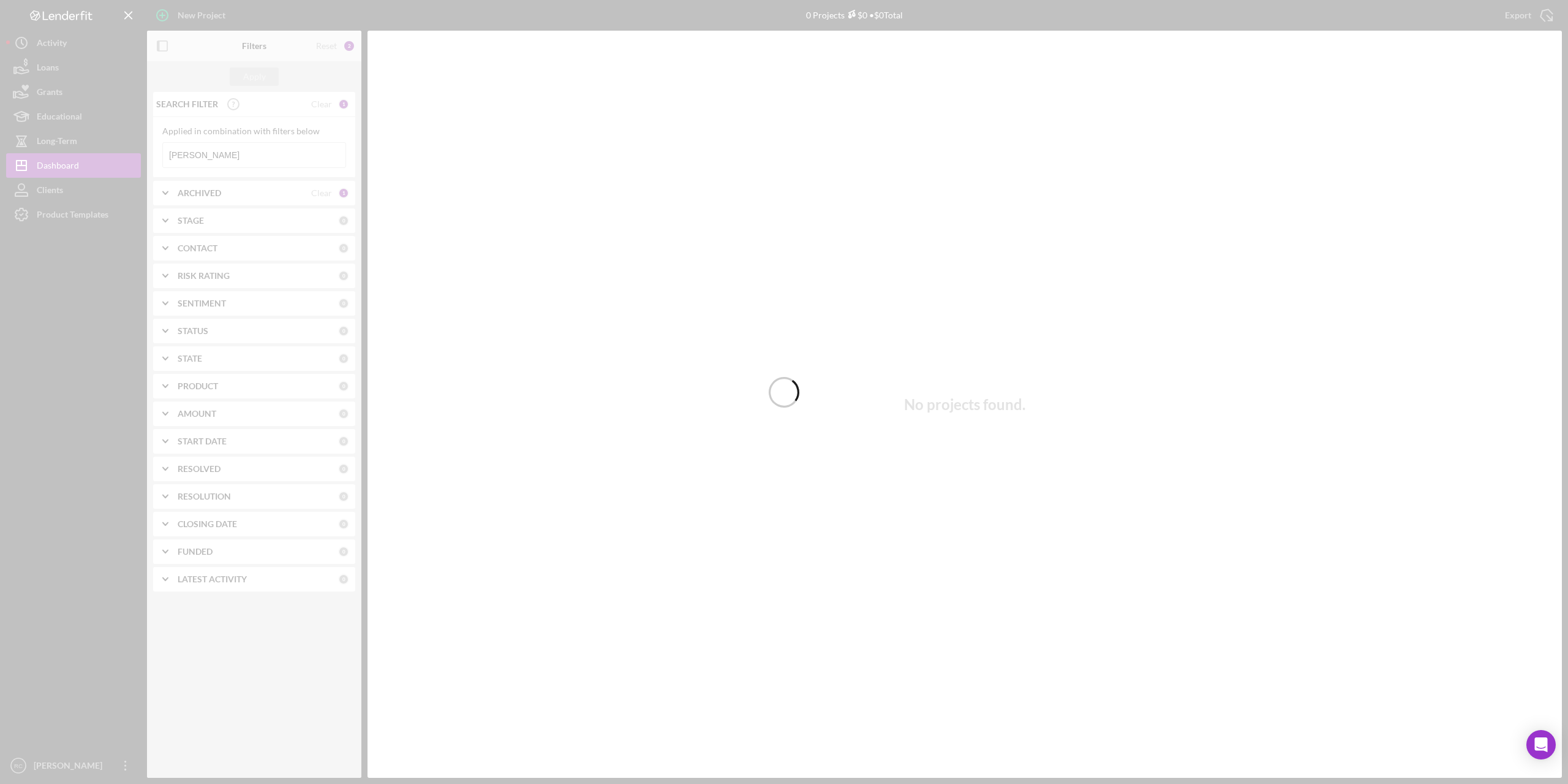
click at [225, 154] on div at bounding box center [784, 392] width 1568 height 784
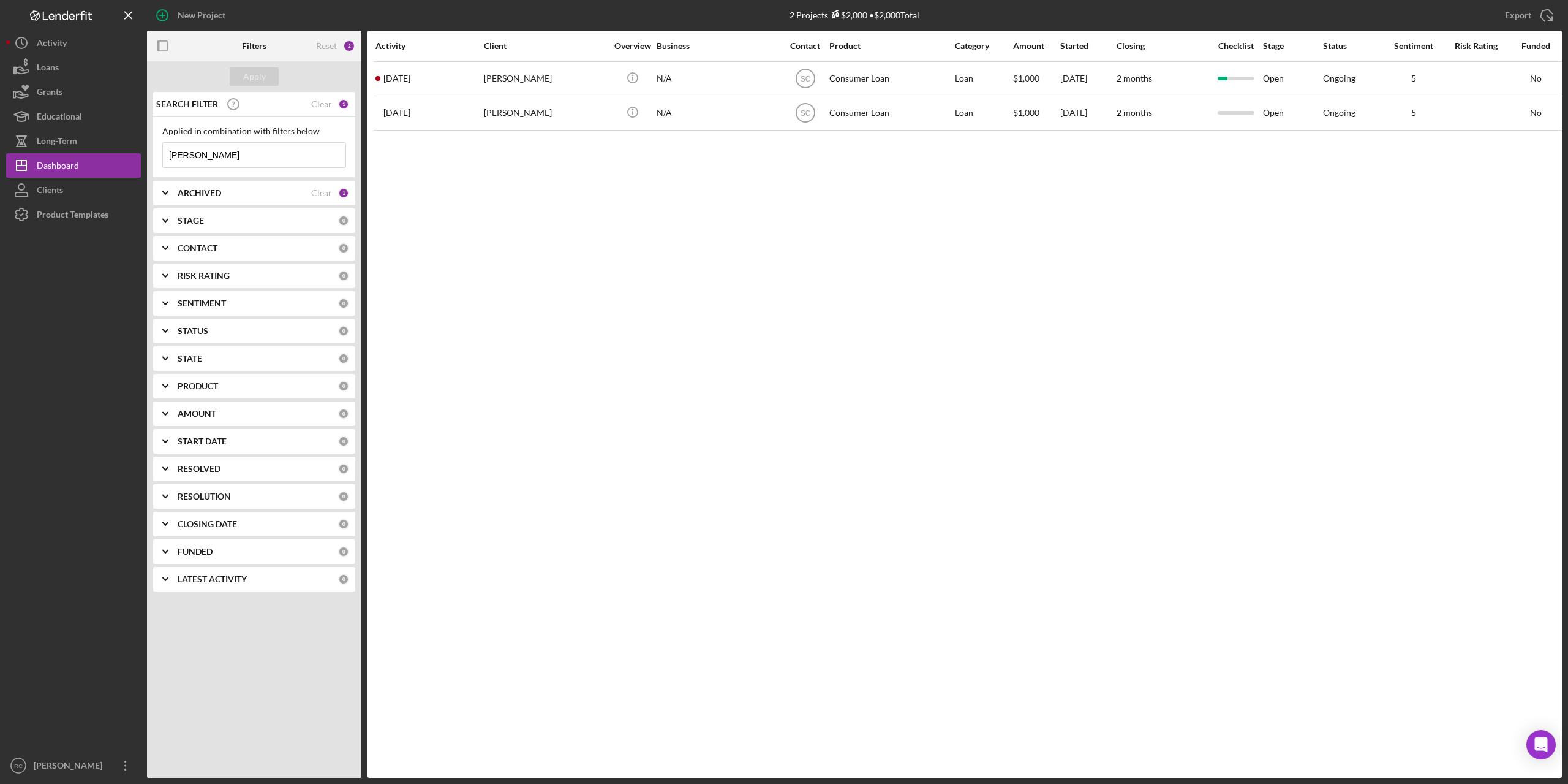
click at [200, 158] on input "[PERSON_NAME]" at bounding box center [254, 155] width 183 height 24
type input "p"
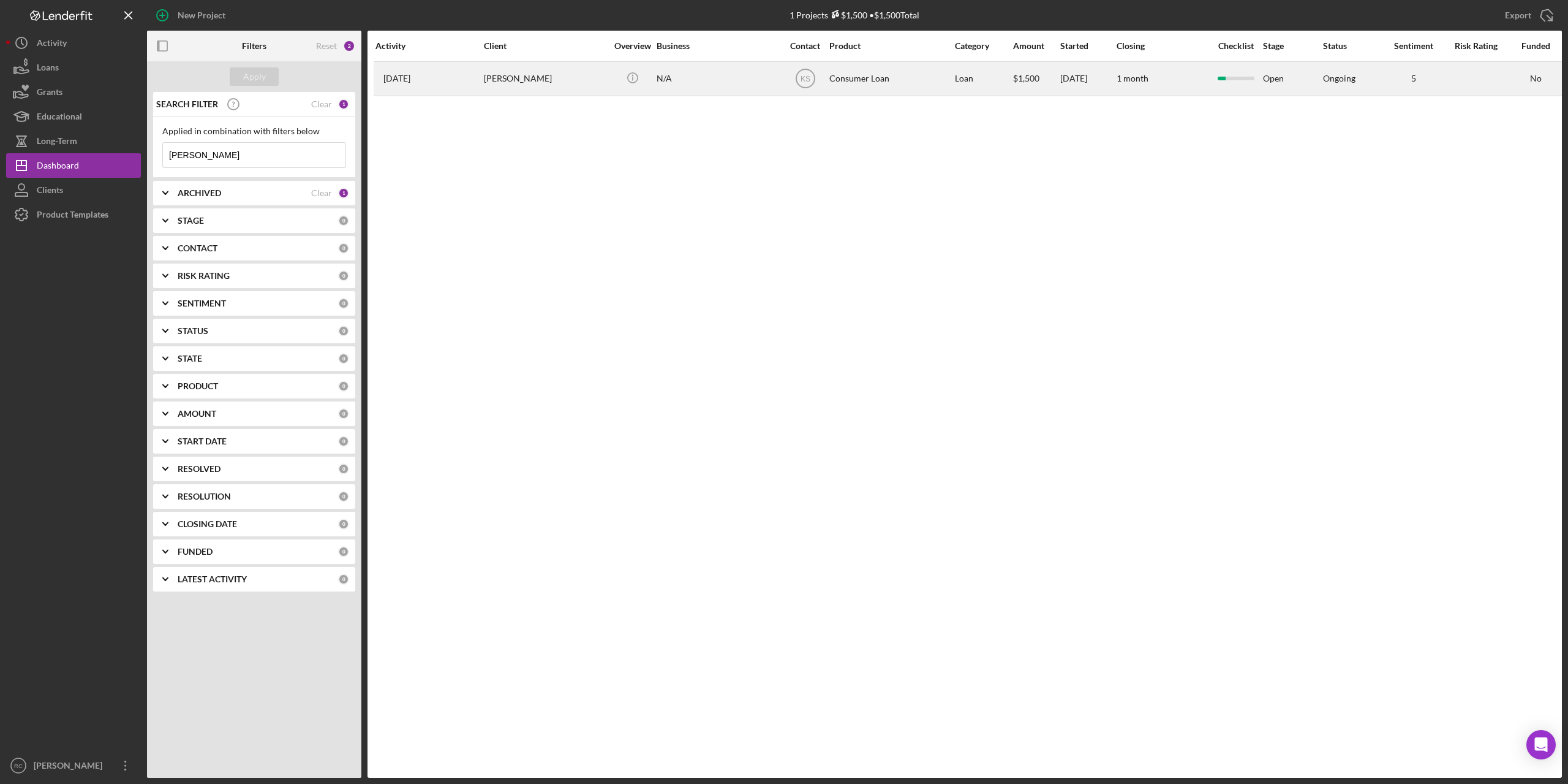
type input "[PERSON_NAME]"
click at [534, 77] on div "[PERSON_NAME]" at bounding box center [545, 78] width 122 height 33
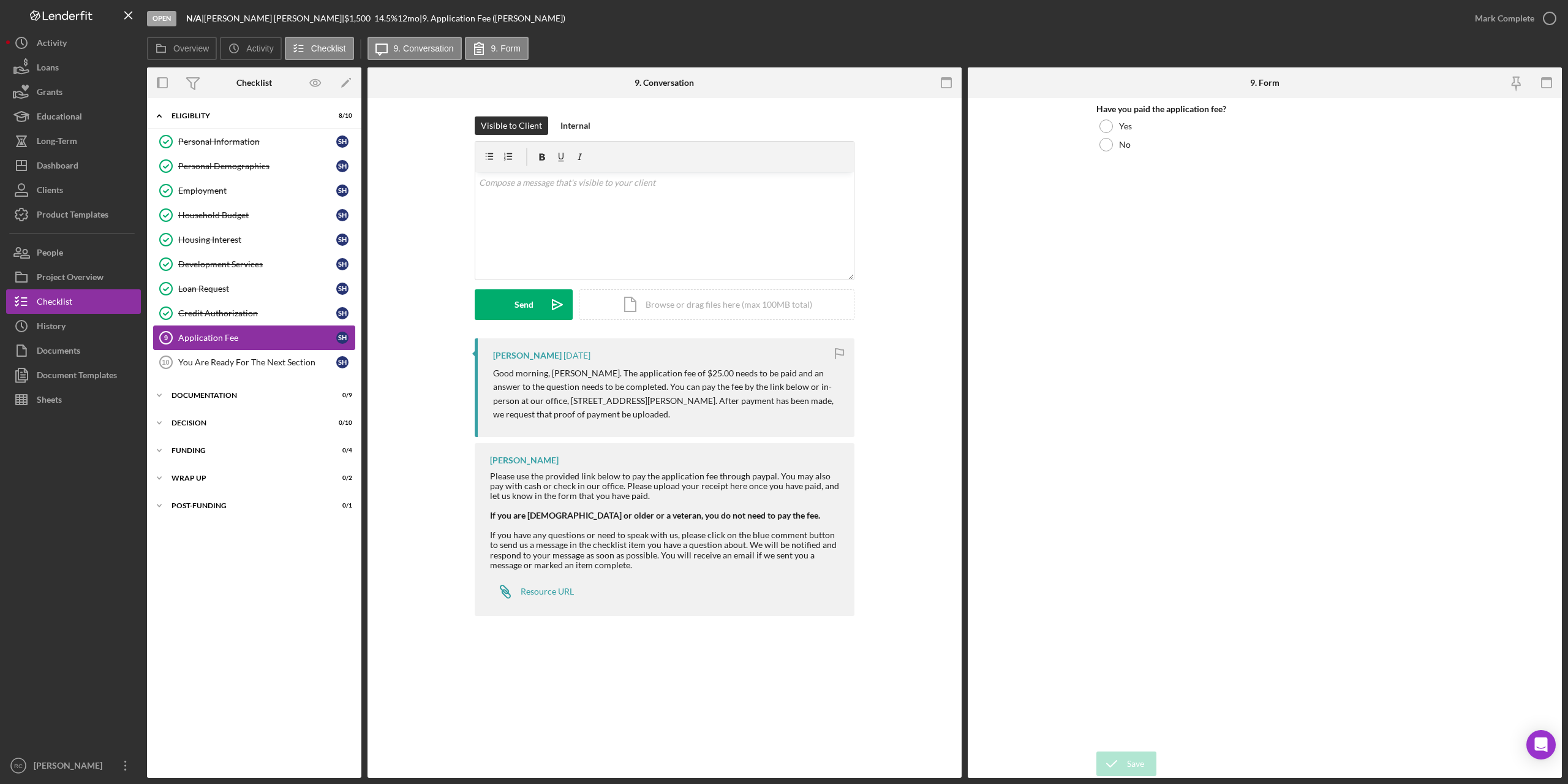
click at [218, 335] on div "Application Fee" at bounding box center [257, 337] width 158 height 10
click at [1108, 126] on div at bounding box center [1106, 126] width 14 height 14
click at [536, 228] on div "v Color teal Color pink Remove color Add row above Add row below Add column bef…" at bounding box center [665, 225] width 379 height 107
click at [1551, 17] on icon "button" at bounding box center [1550, 18] width 30 height 30
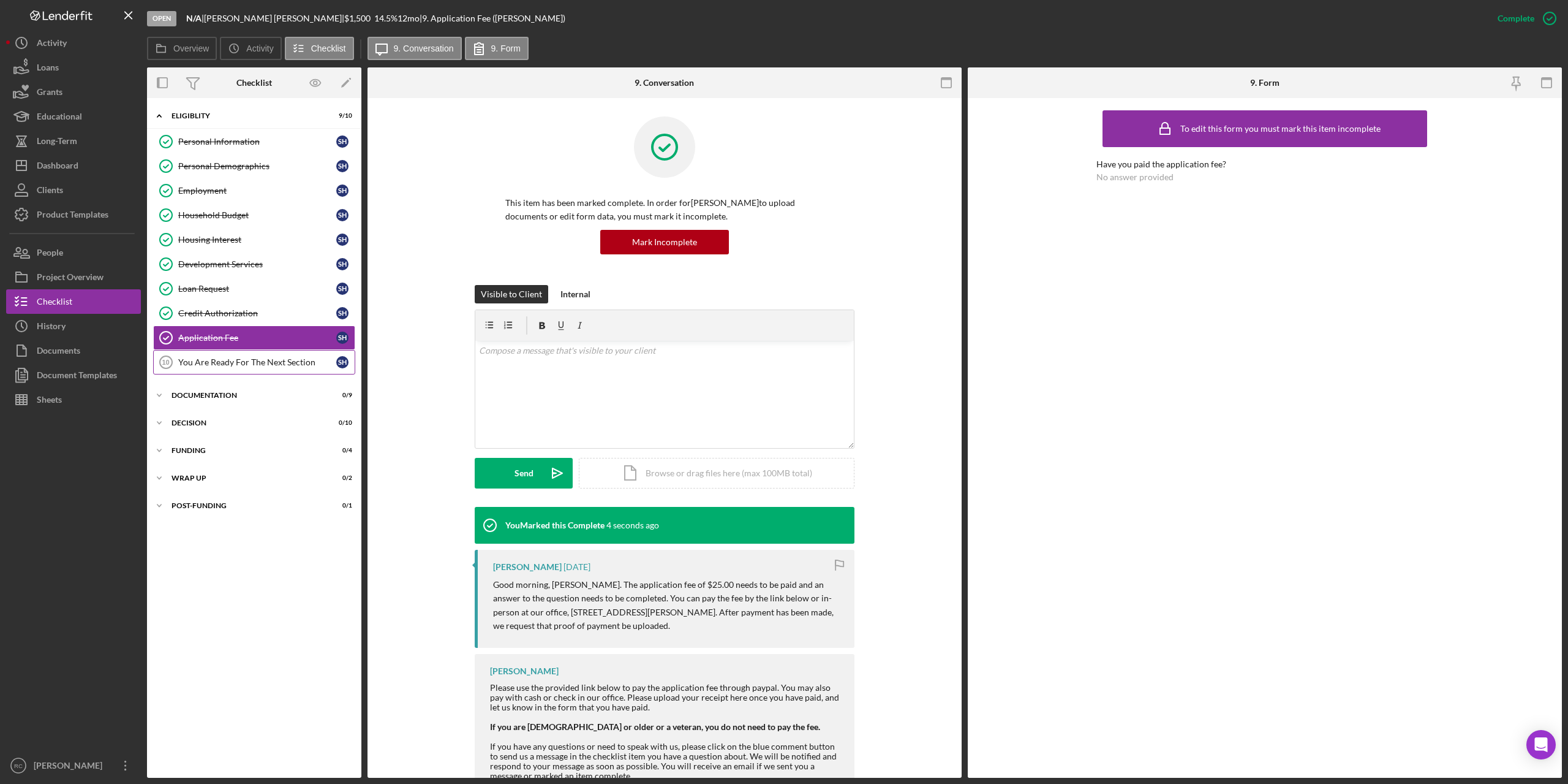
click at [198, 355] on link "You Are Ready For The Next Section 10 You Are Ready For The Next Section S H" at bounding box center [254, 362] width 202 height 24
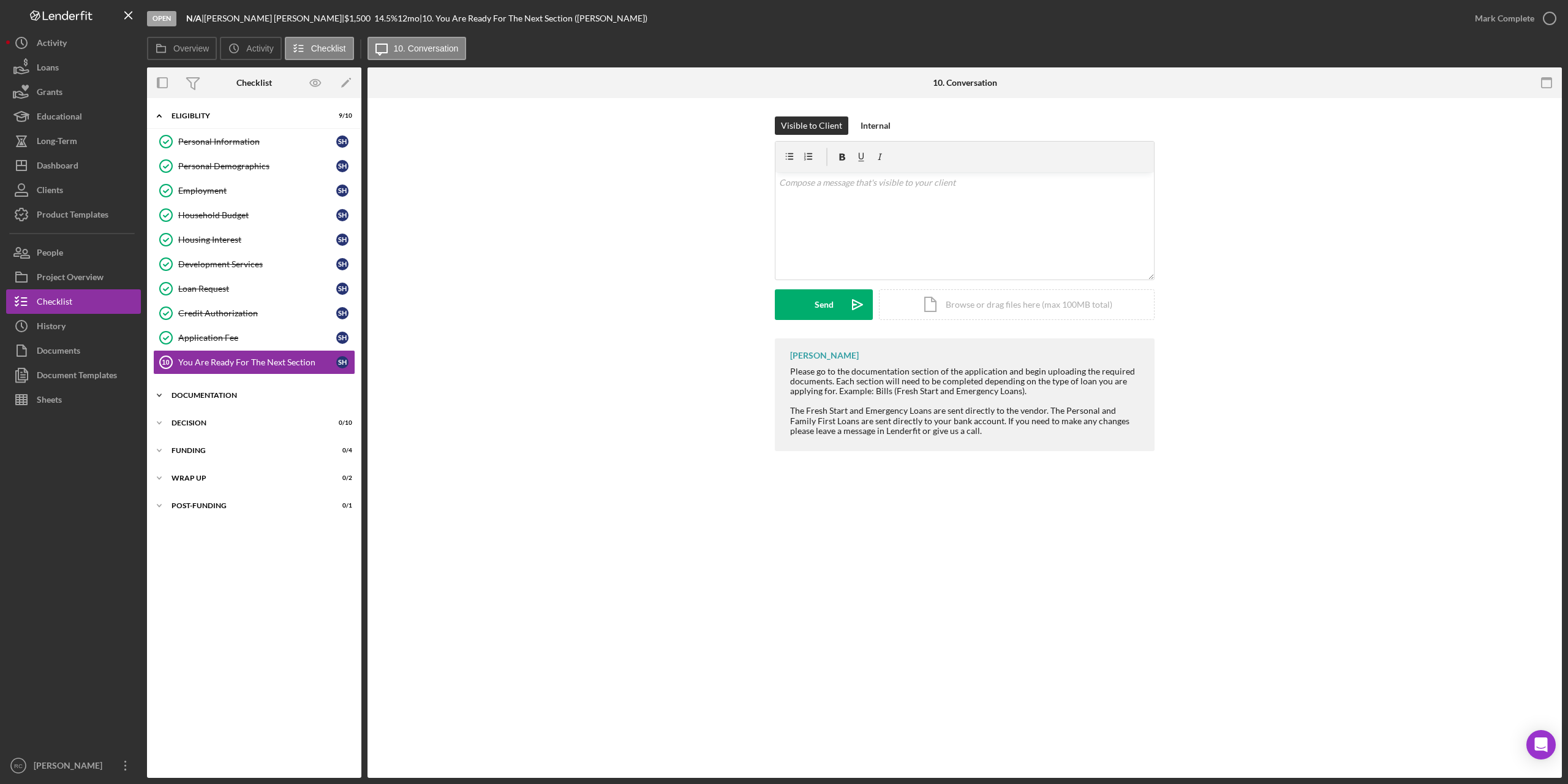
click at [202, 390] on div "Icon/Expander Documentation 0 / 9" at bounding box center [254, 395] width 215 height 24
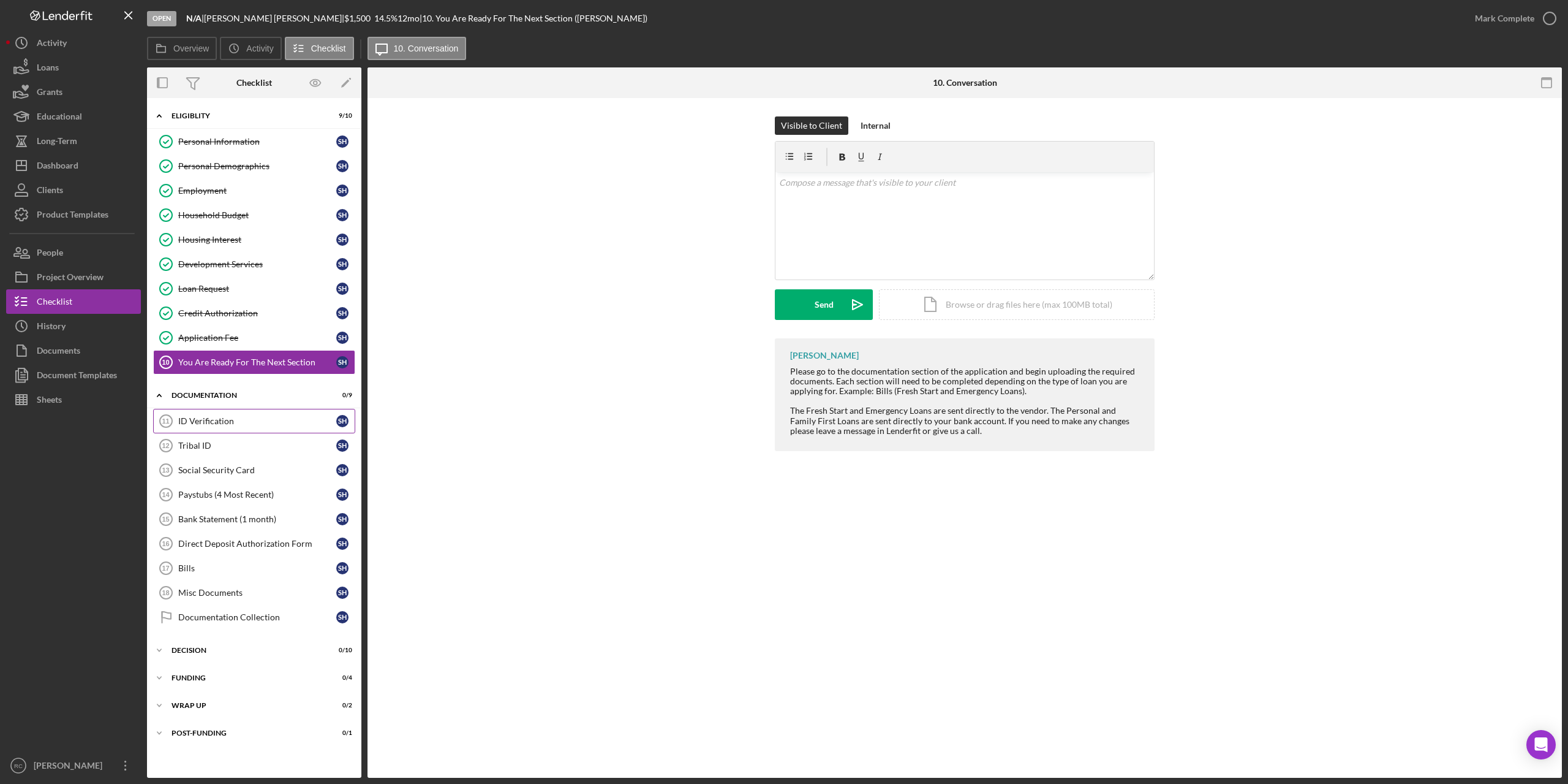
click at [194, 423] on div "ID Verification" at bounding box center [257, 420] width 158 height 10
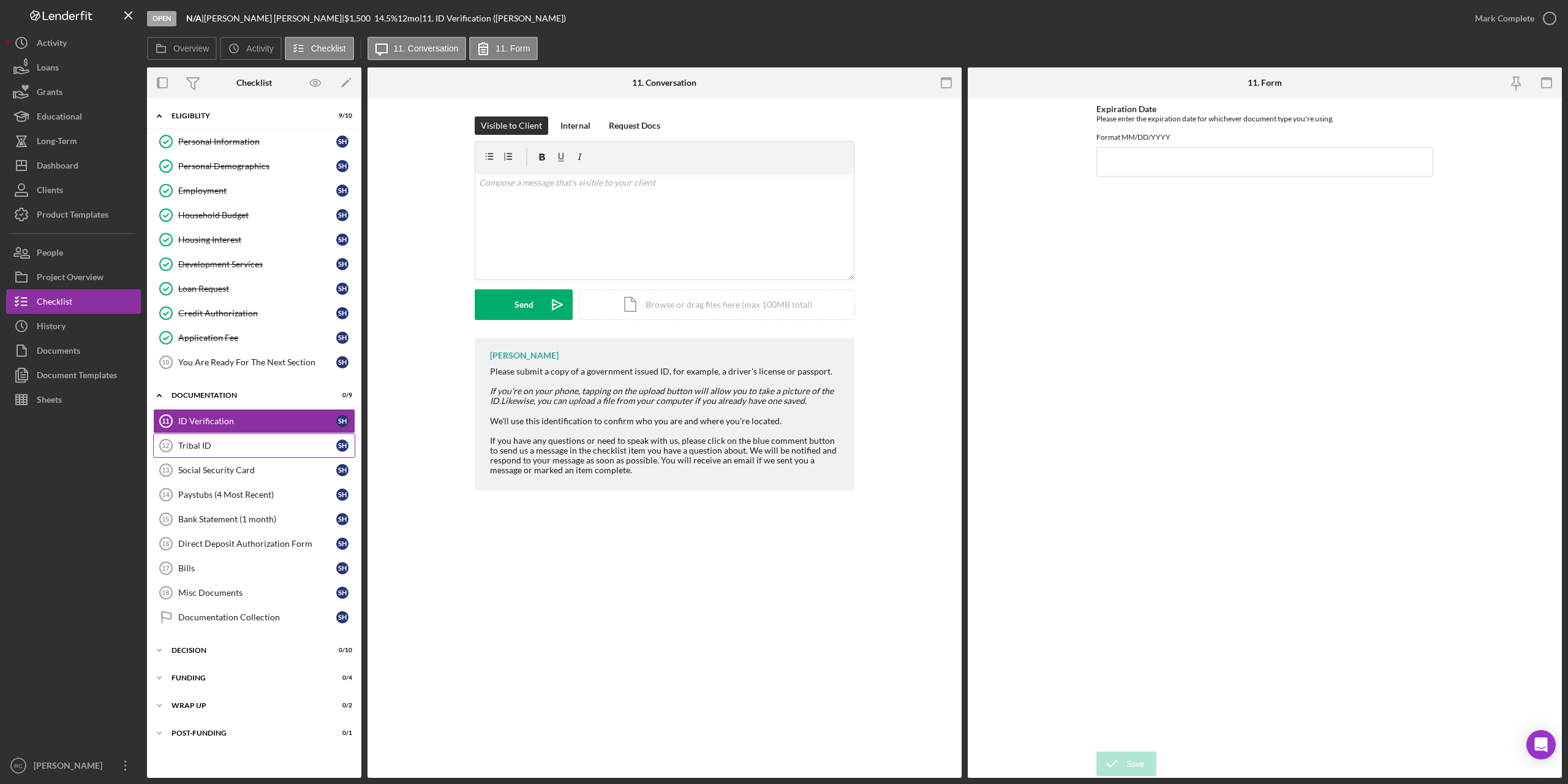
click at [190, 445] on div "Tribal ID" at bounding box center [257, 446] width 158 height 10
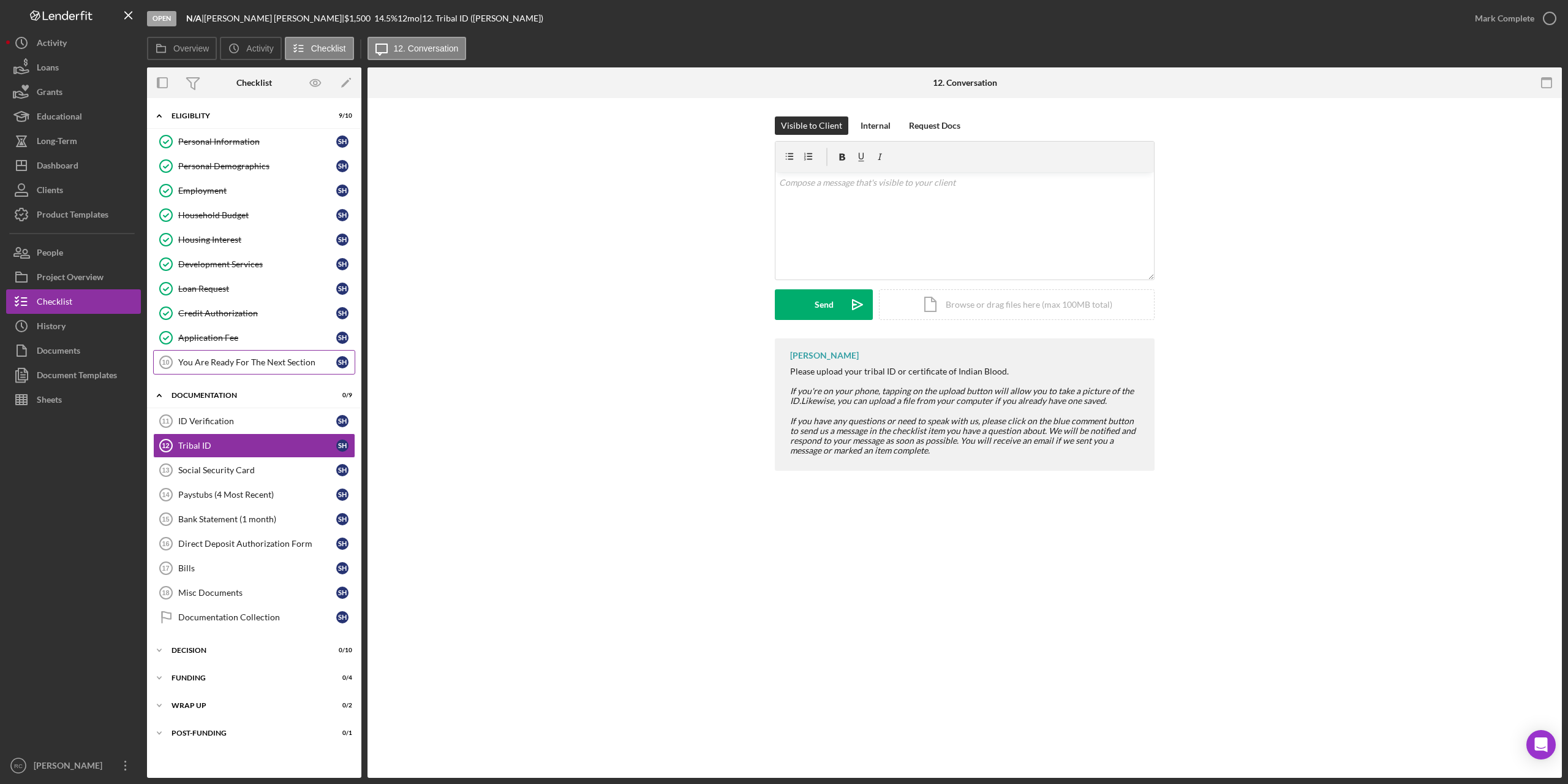
click at [211, 357] on div "You Are Ready For The Next Section" at bounding box center [257, 362] width 158 height 10
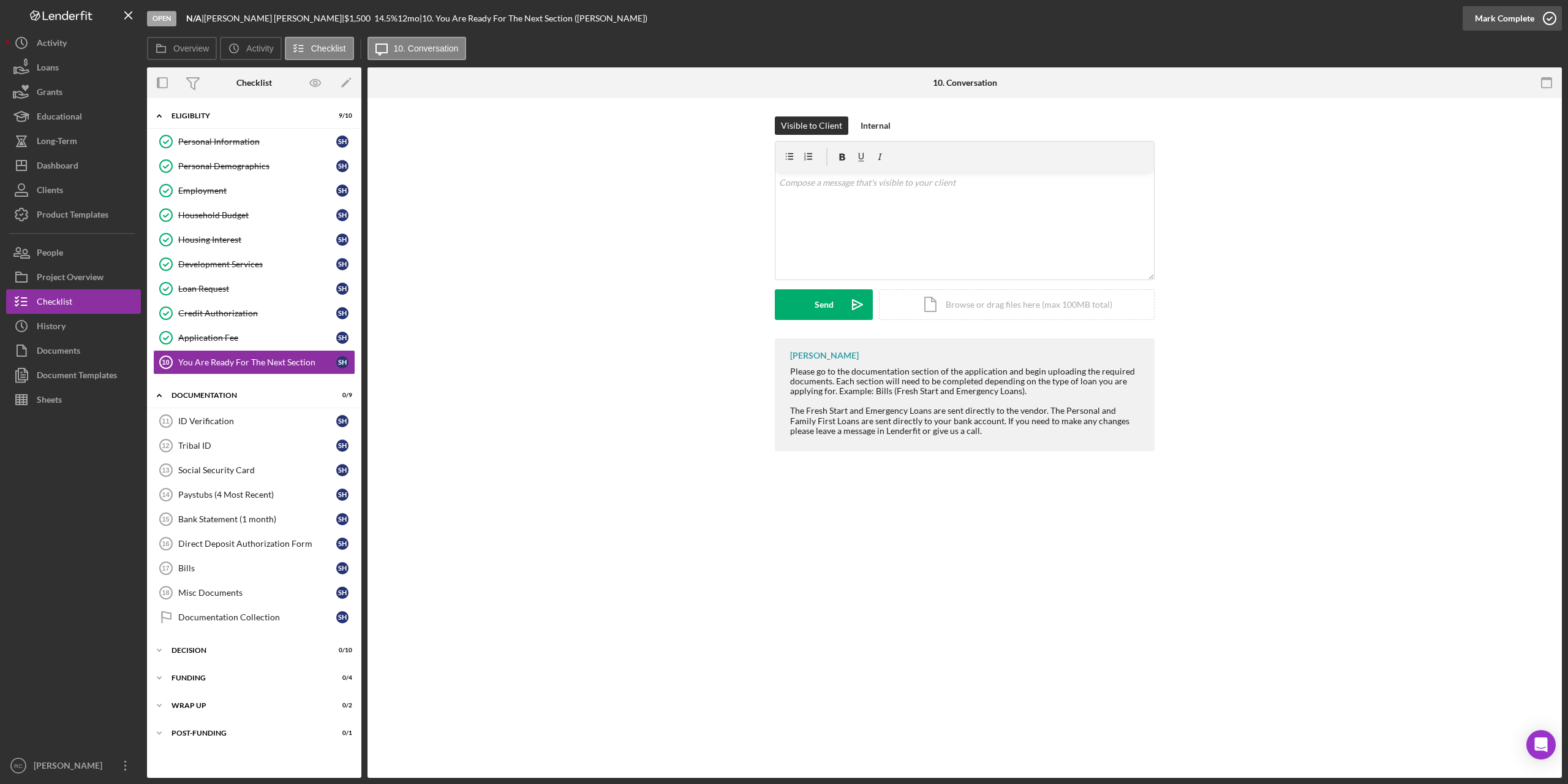
click at [1551, 16] on icon "button" at bounding box center [1550, 18] width 30 height 30
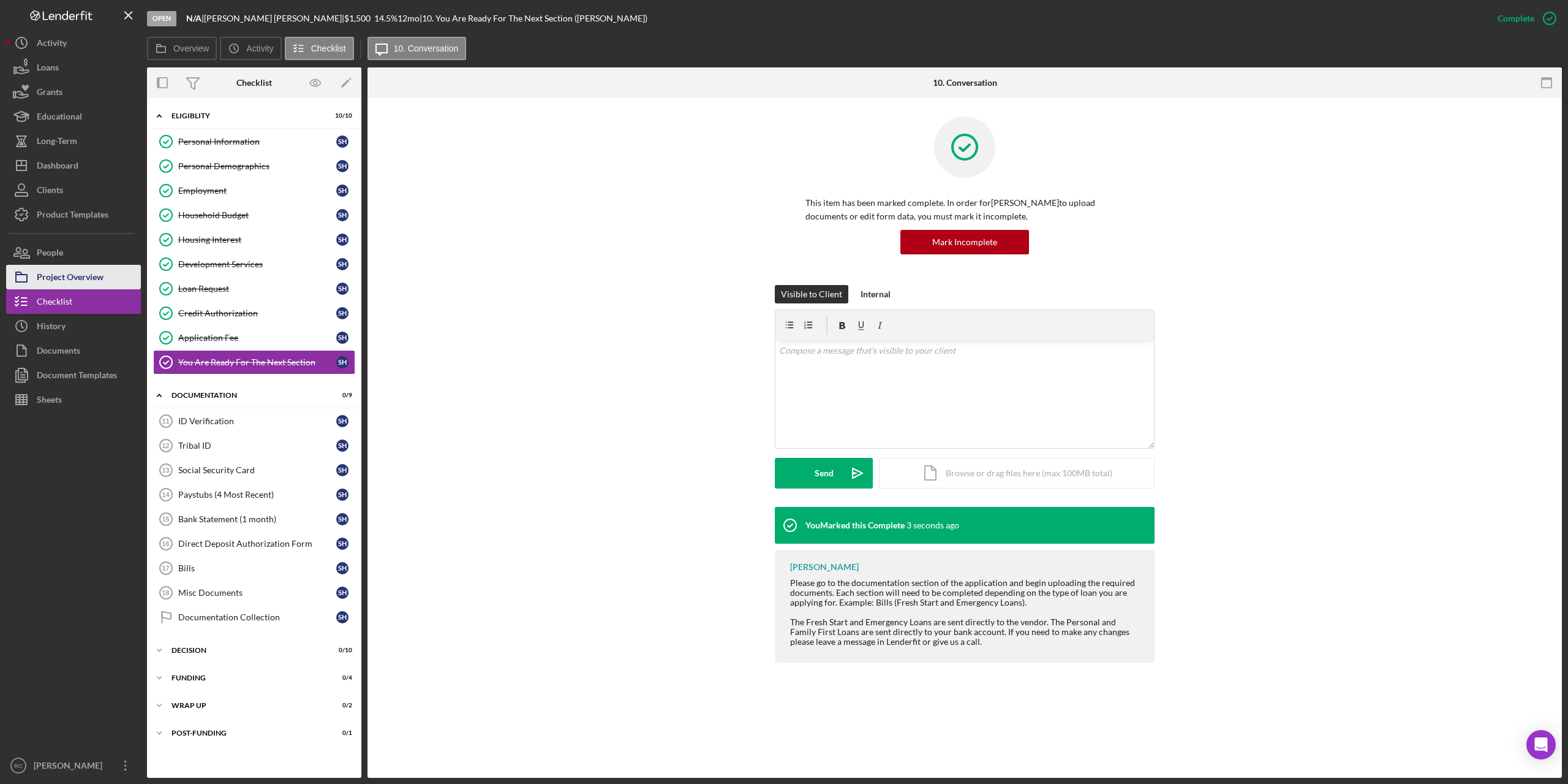
click at [57, 276] on div "Project Overview" at bounding box center [70, 279] width 67 height 27
